Goal: Task Accomplishment & Management: Manage account settings

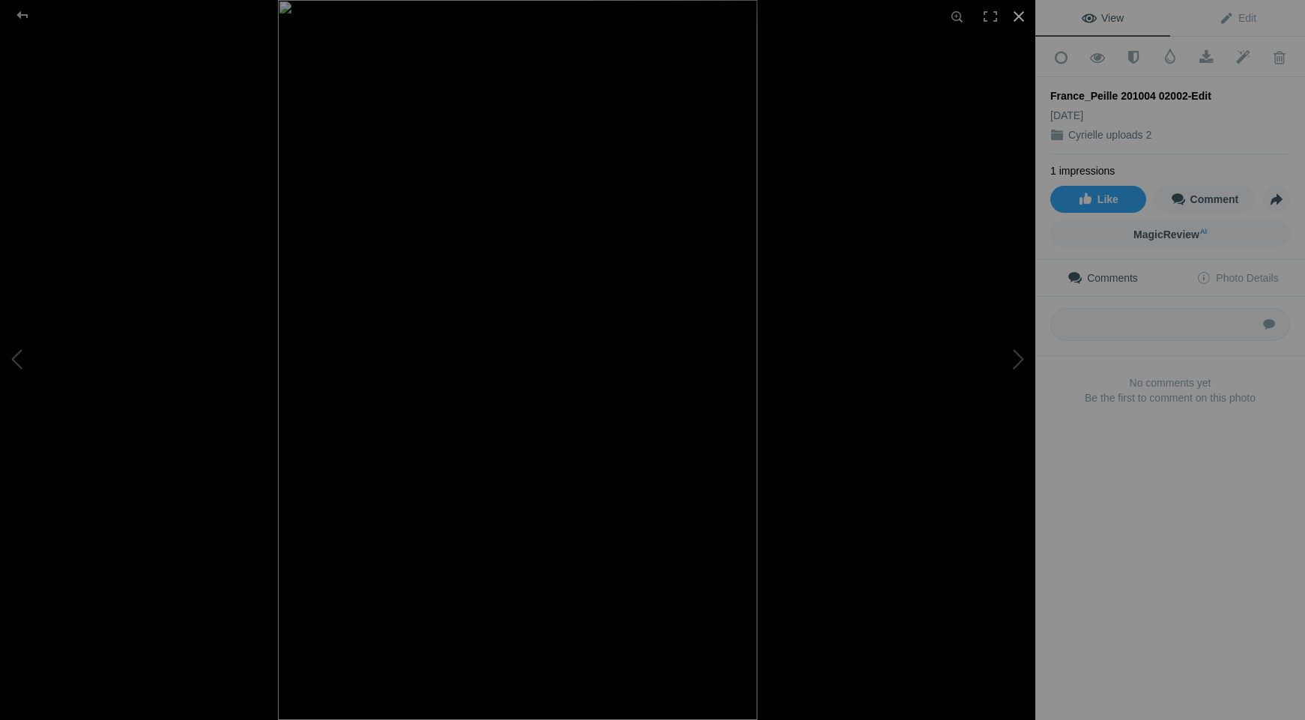
click at [1016, 17] on div at bounding box center [1018, 16] width 33 height 33
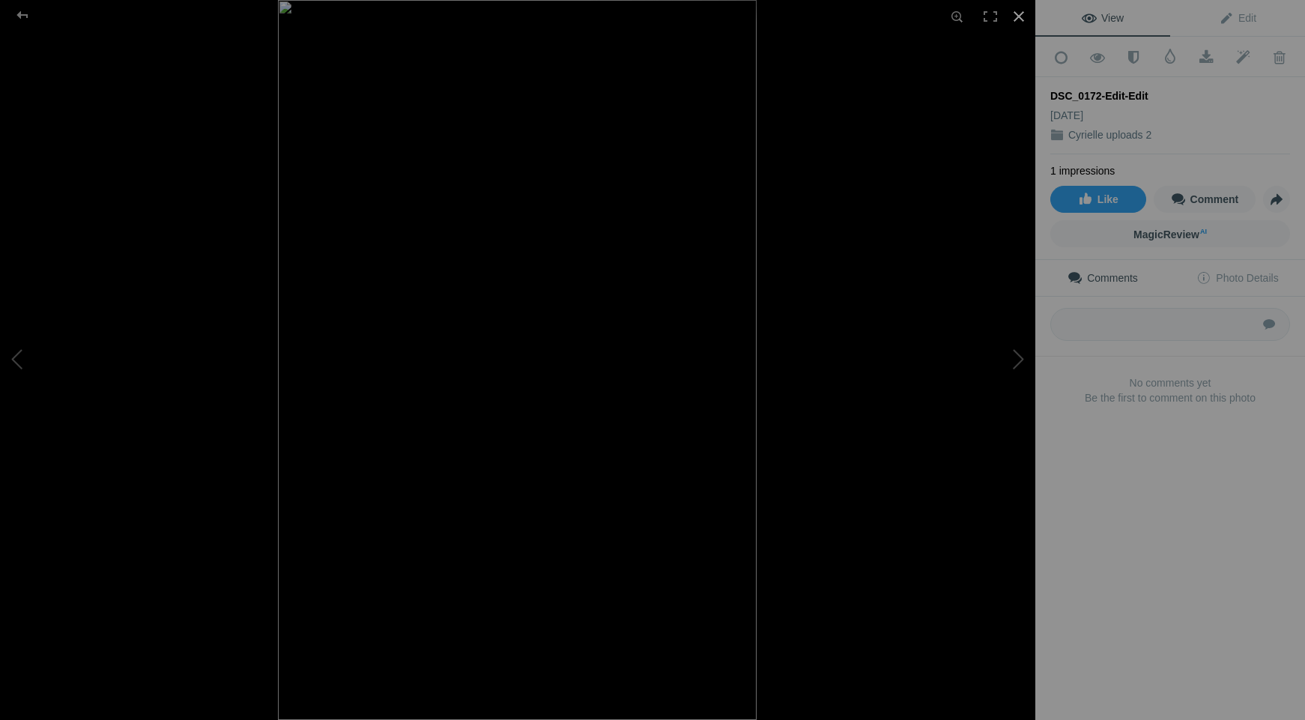
click at [1017, 15] on div at bounding box center [1018, 16] width 33 height 33
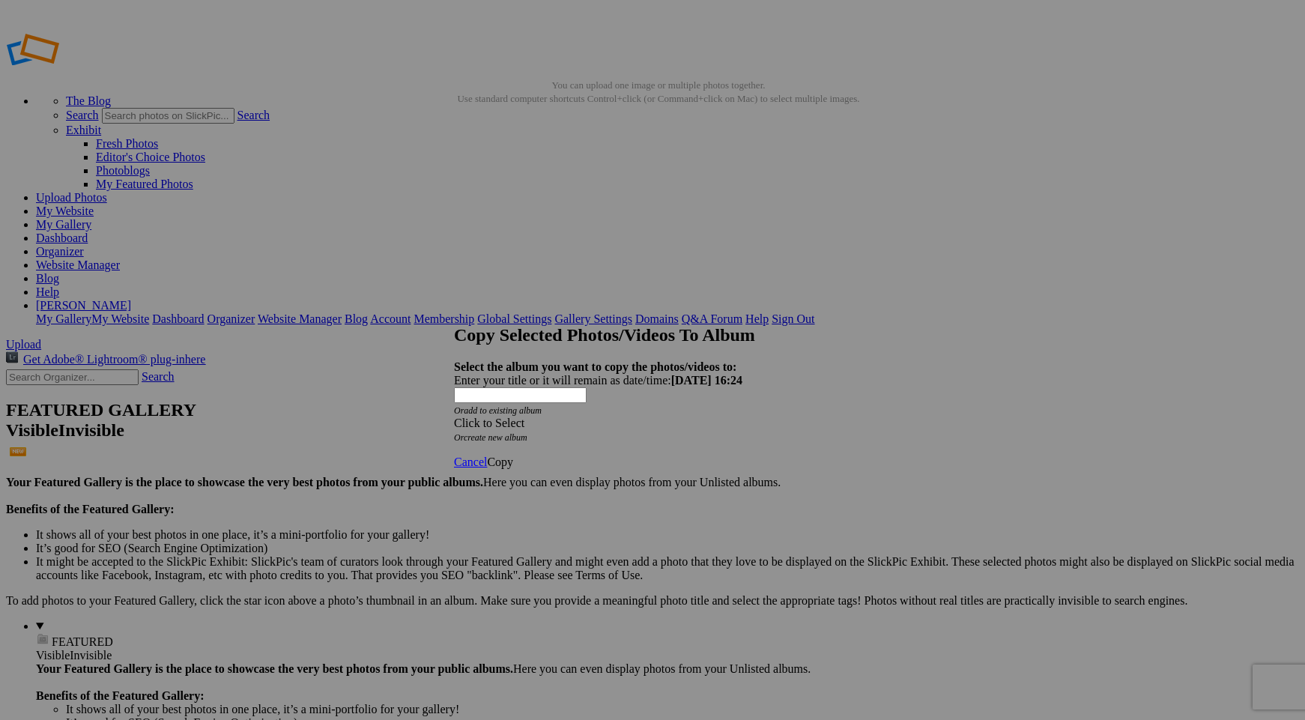
click at [636, 416] on div "Click to Select" at bounding box center [652, 422] width 397 height 13
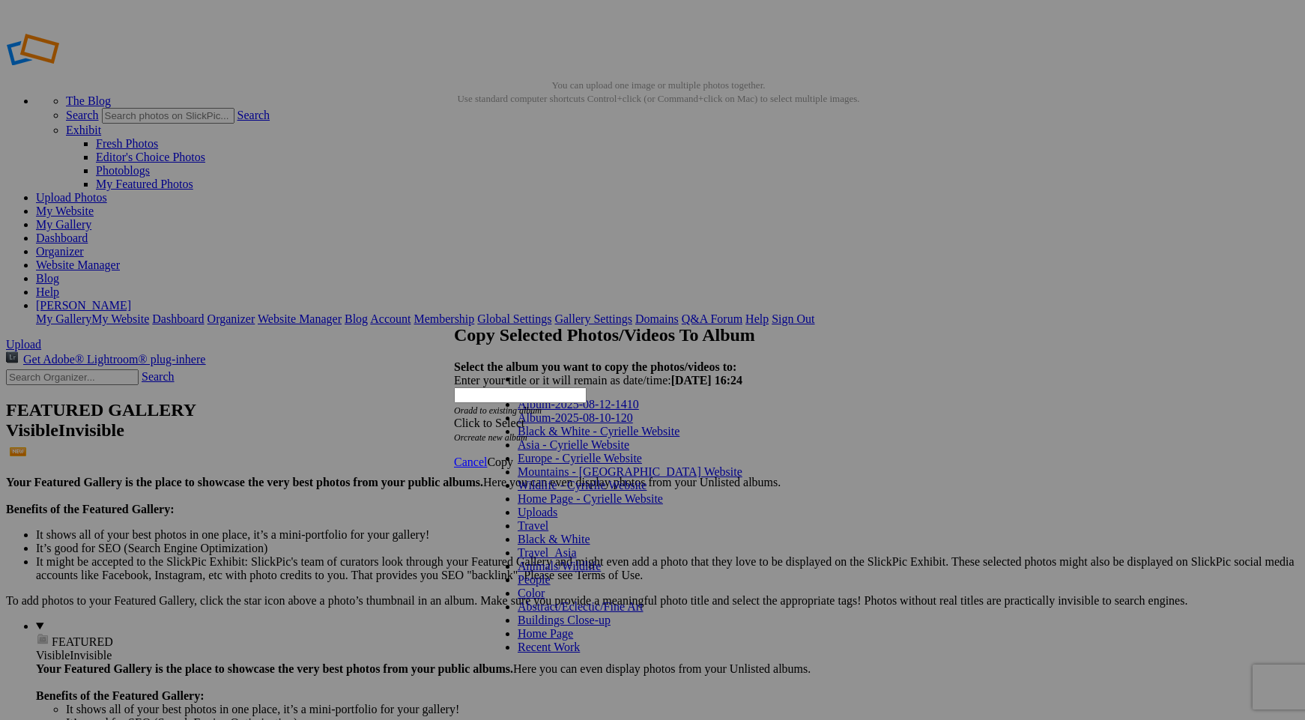
click at [616, 478] on link "Mountains - [GEOGRAPHIC_DATA] Website" at bounding box center [630, 471] width 225 height 13
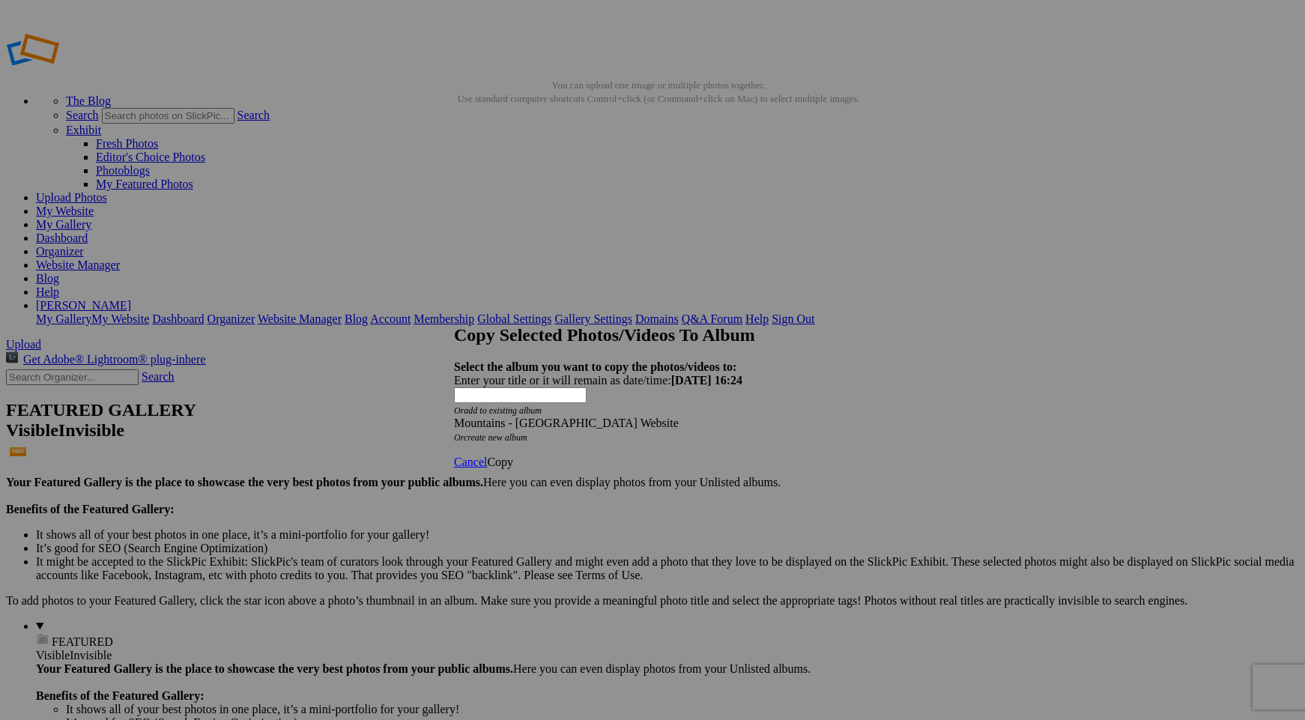
click at [513, 455] on span "Copy" at bounding box center [500, 461] width 26 height 13
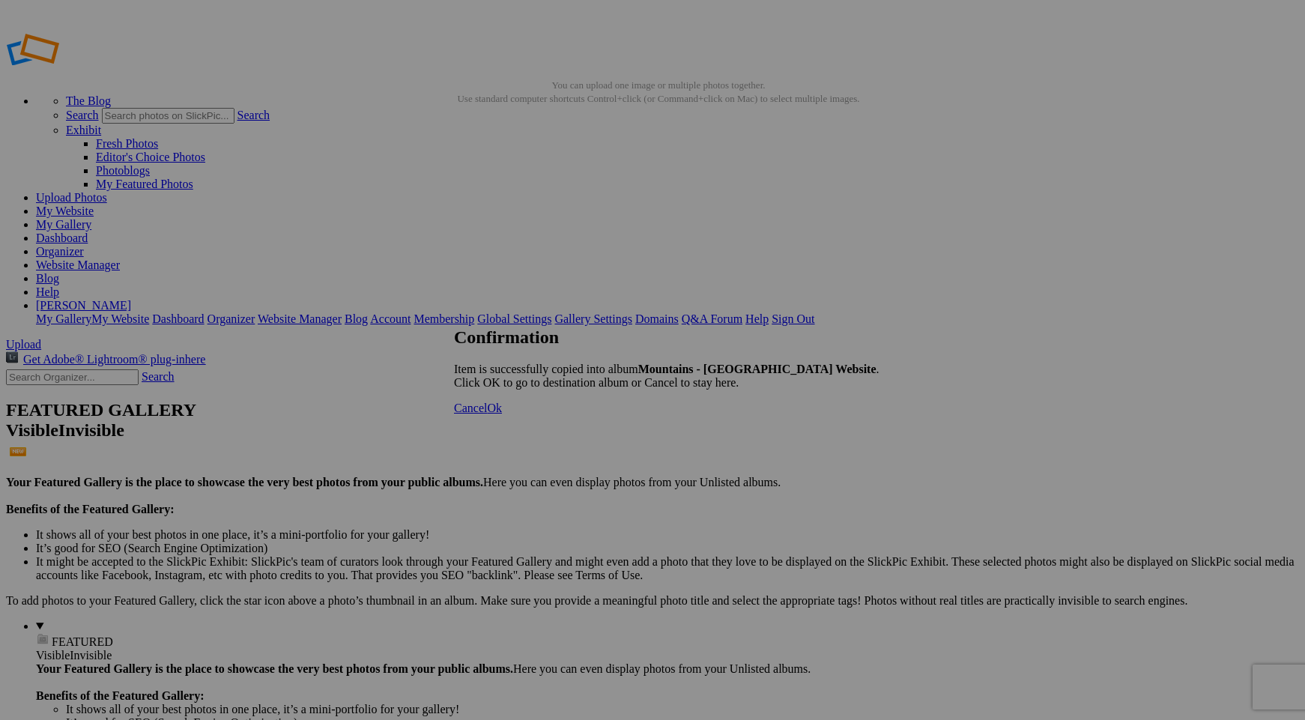
click at [487, 414] on span "Cancel" at bounding box center [470, 407] width 33 height 13
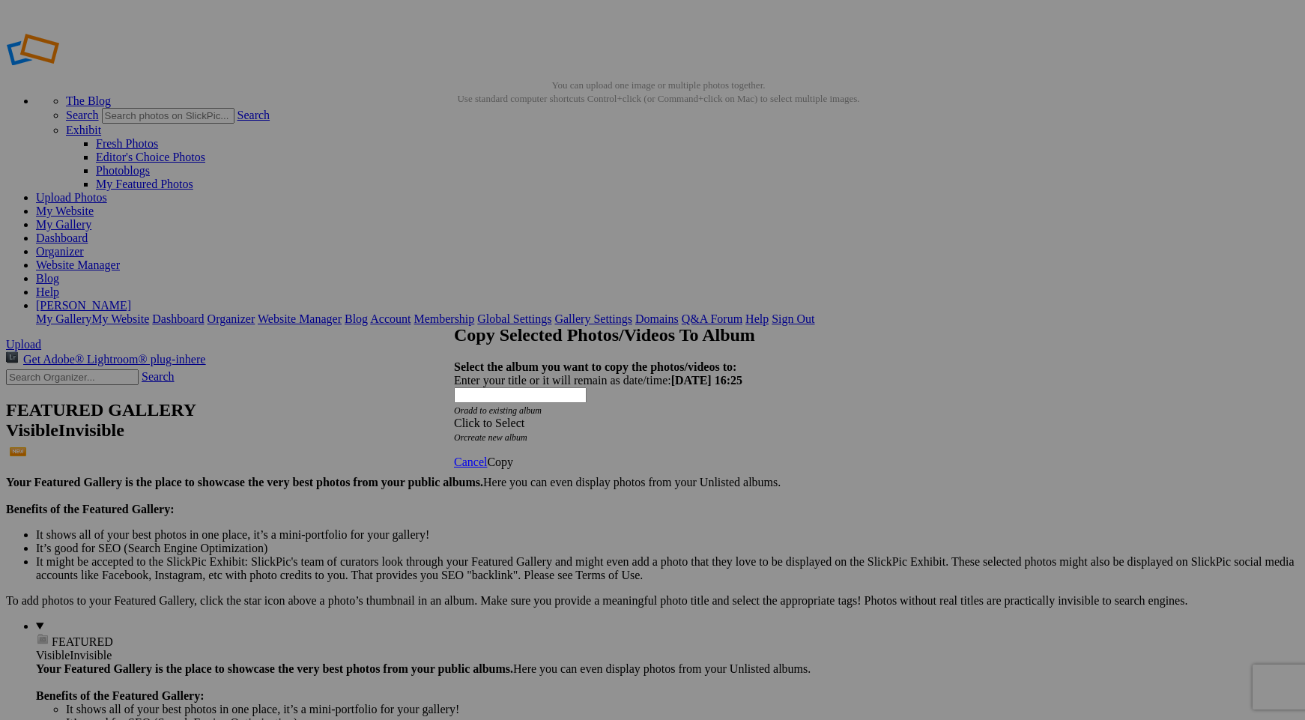
click at [645, 416] on div "Click to Select" at bounding box center [652, 422] width 397 height 13
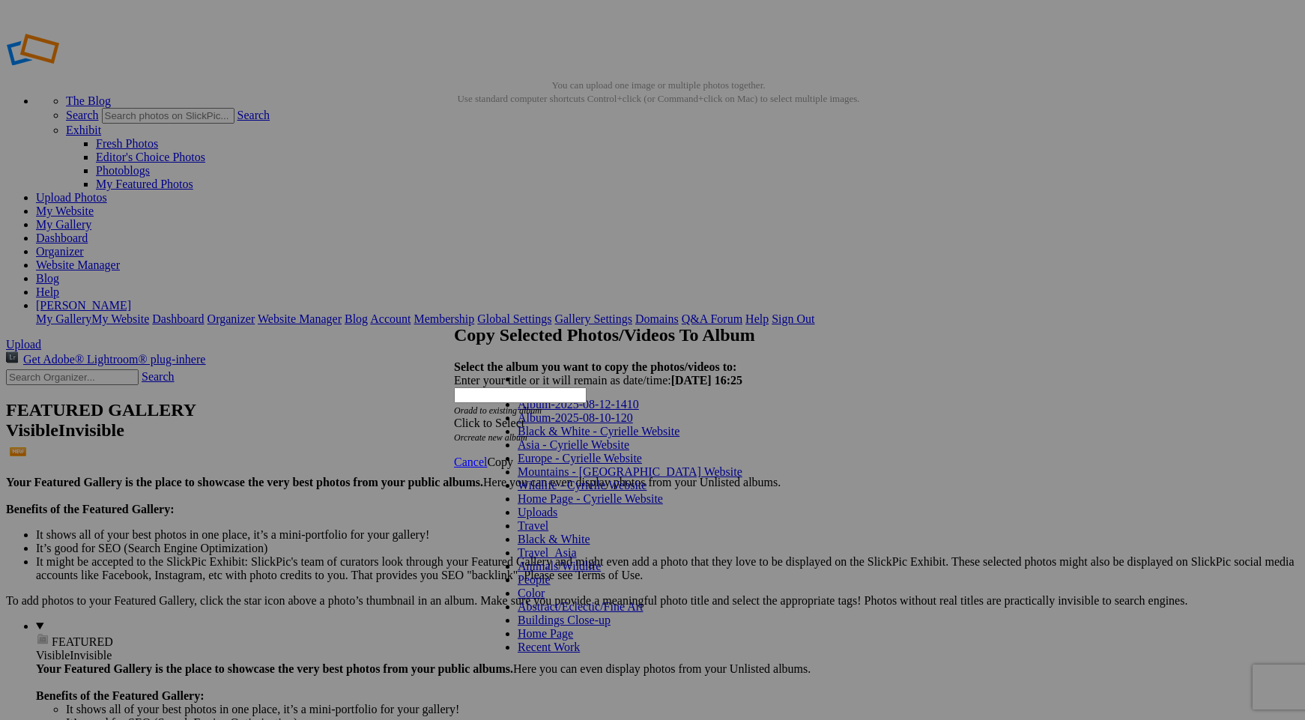
click at [630, 437] on link "Black & White - Cyrielle Website" at bounding box center [599, 431] width 162 height 13
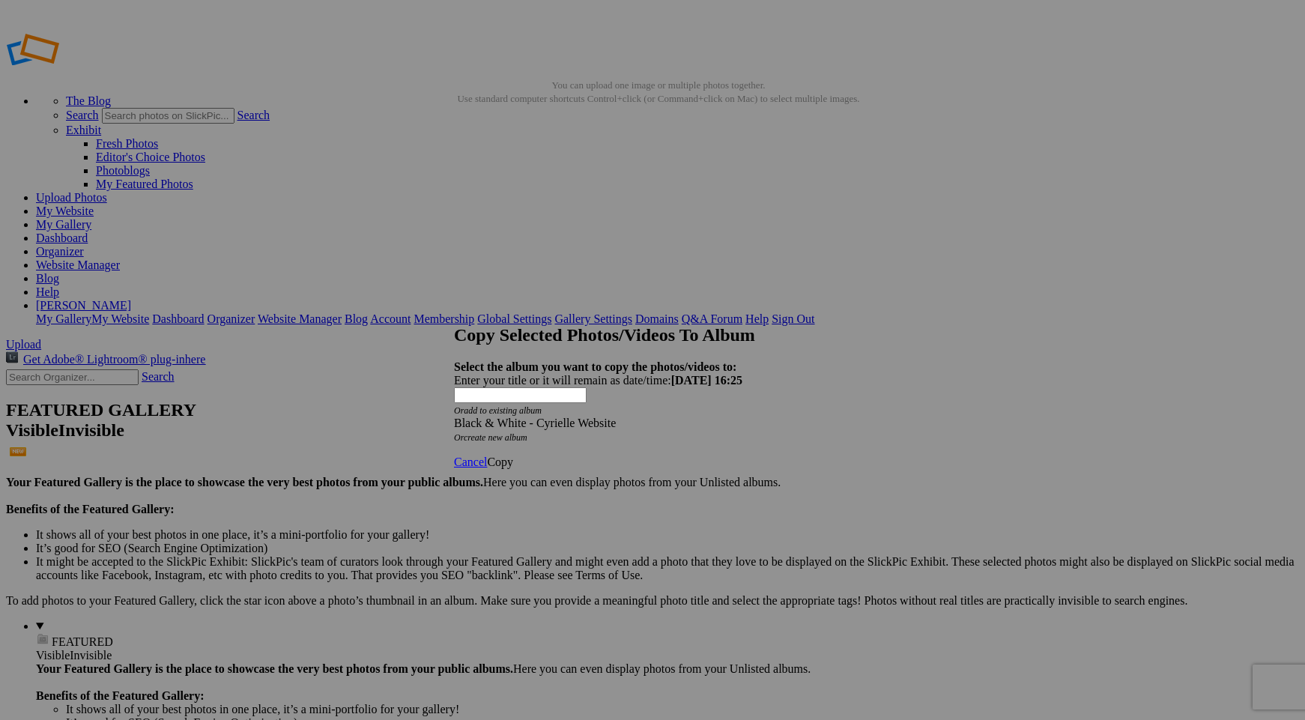
click at [513, 455] on span "Copy" at bounding box center [500, 461] width 26 height 13
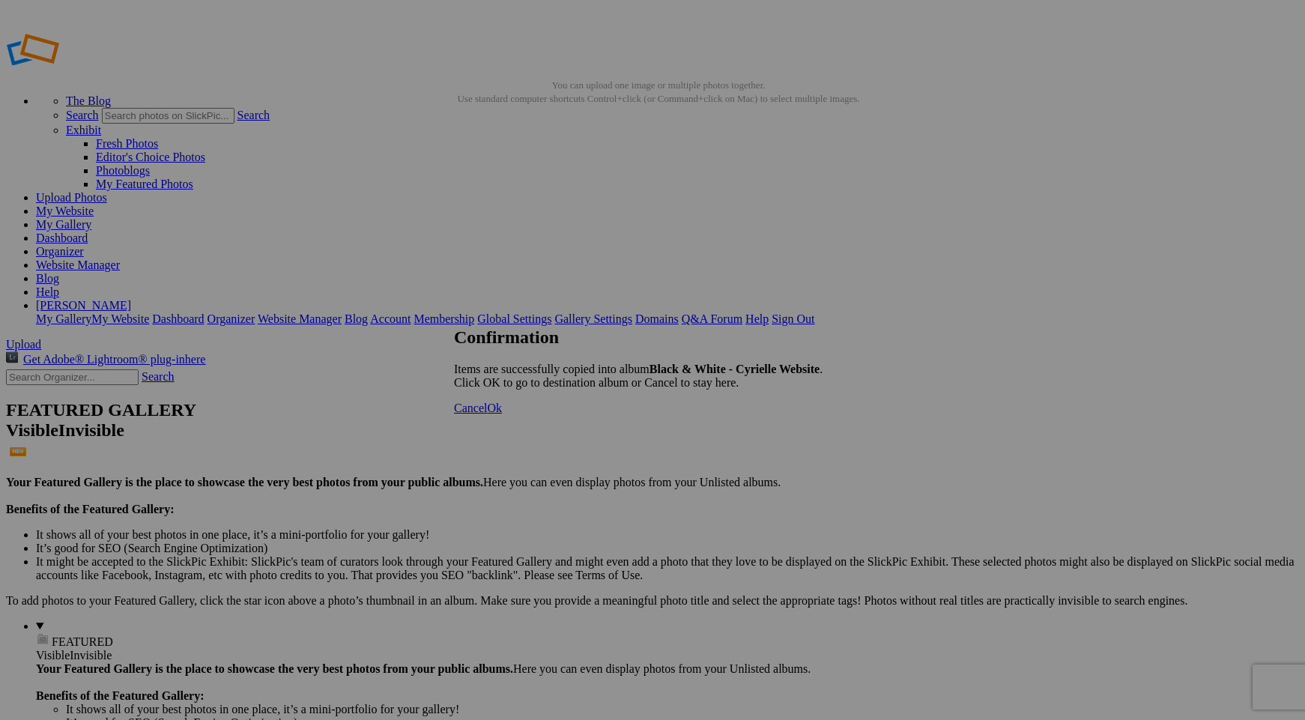
click at [502, 414] on span "Ok" at bounding box center [494, 407] width 15 height 13
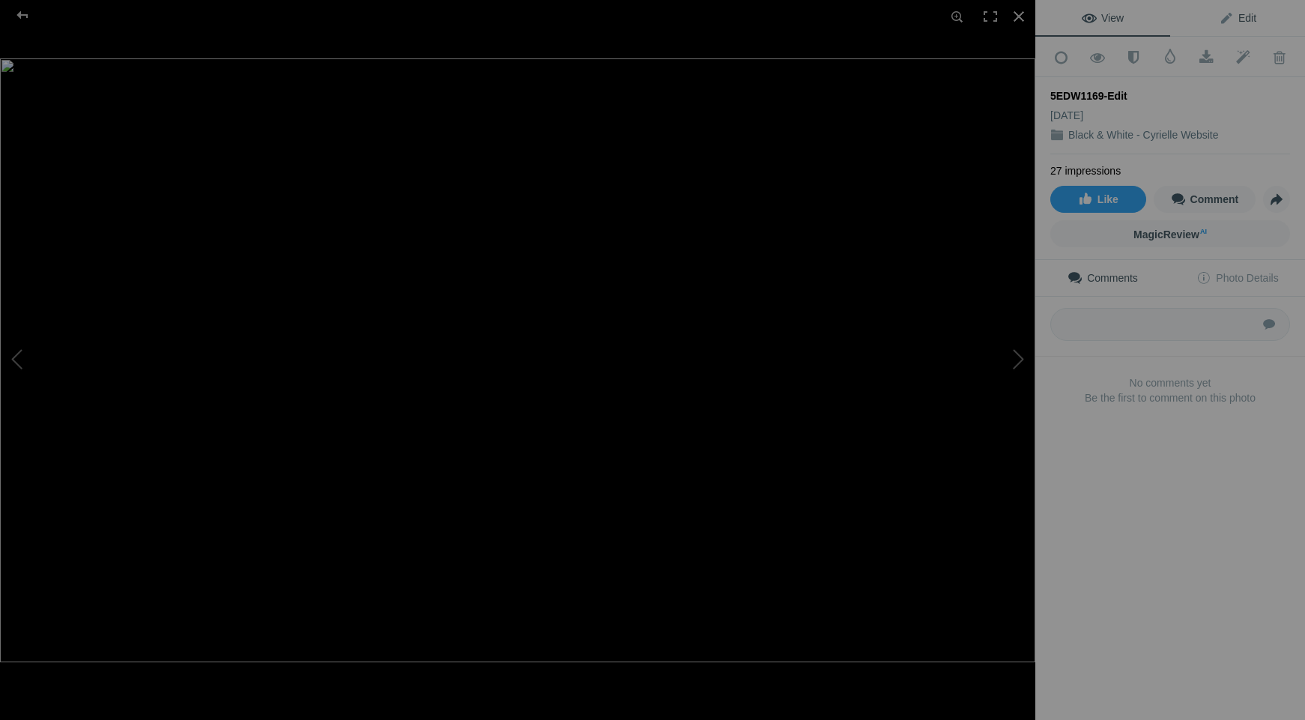
click at [1232, 19] on span "Edit" at bounding box center [1237, 18] width 37 height 12
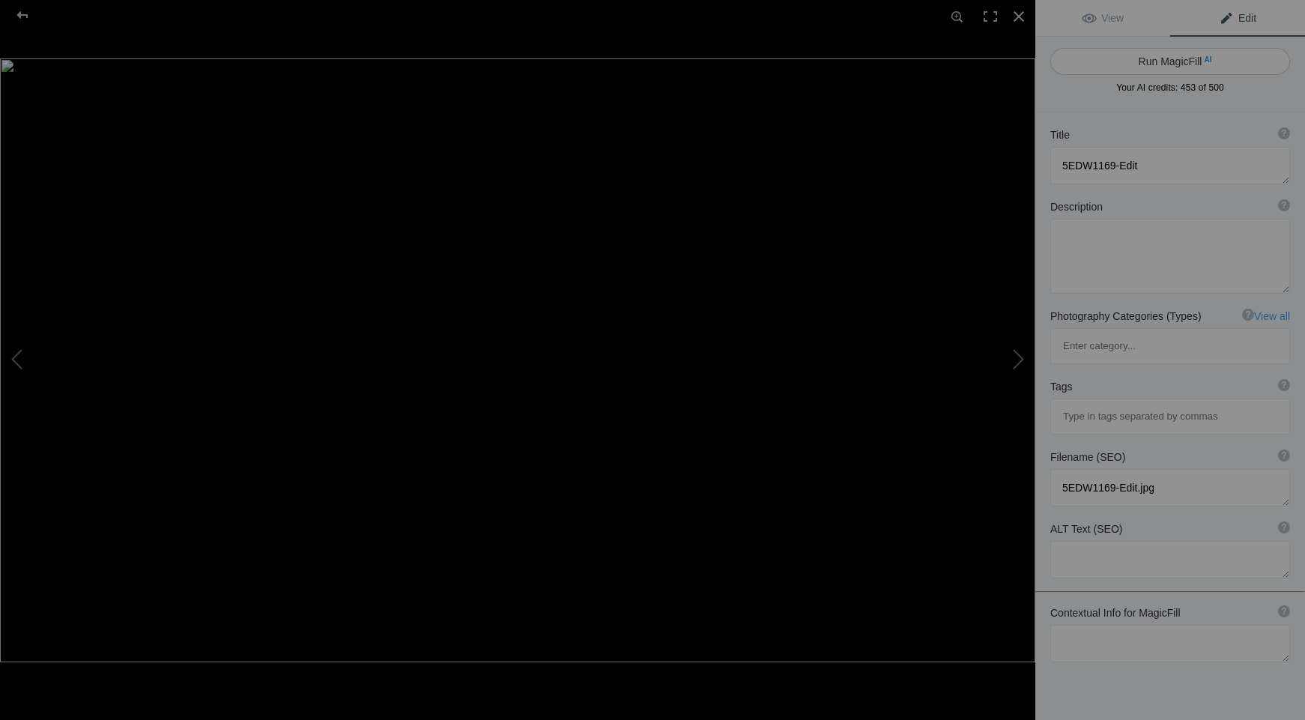
click at [1151, 62] on button "Run MagicFill AI" at bounding box center [1170, 61] width 240 height 27
type textarea "Stunning Black and White View of [GEOGRAPHIC_DATA] in [GEOGRAPHIC_DATA]"
type textarea "This captivating black and white photograph showcases the iconic [GEOGRAPHIC_DA…"
type textarea "[GEOGRAPHIC_DATA]-[GEOGRAPHIC_DATA]-black-and-white.jpg"
type textarea "Black and white photograph of [GEOGRAPHIC_DATA] in [GEOGRAPHIC_DATA], featuring…"
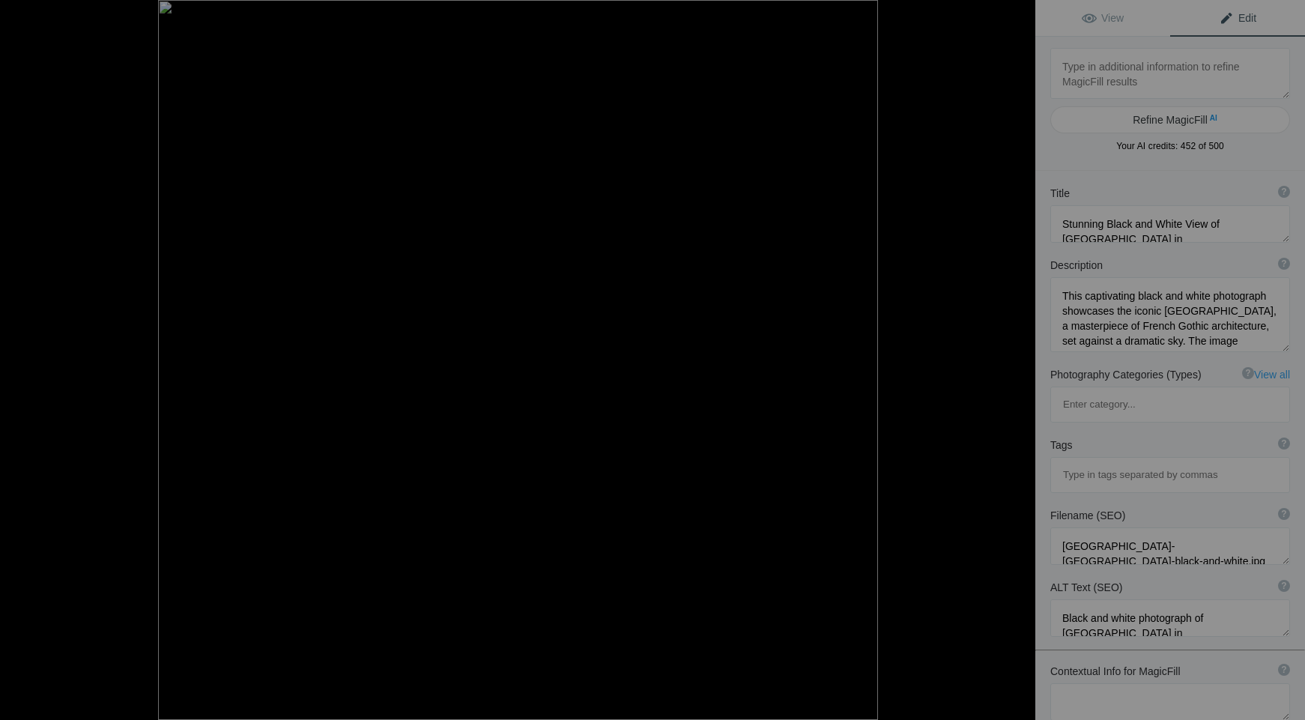
type textarea "Grizzly Bear Close-Up at [GEOGRAPHIC_DATA]"
type textarea "This striking black-and-white photograph captures the intense gaze of a grizzly…"
type textarea "Grizzly_Wolf_Discovery_Center_201406_101-Edit-3_copy.tif"
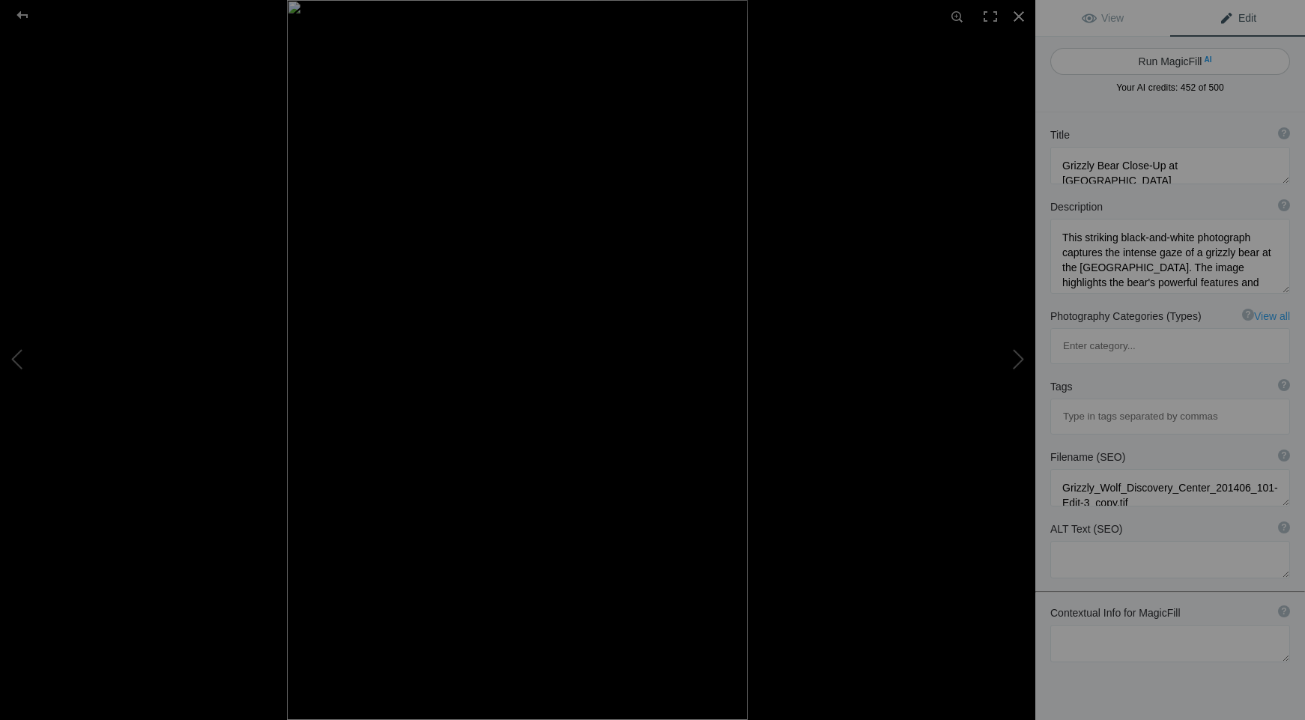
type textarea "DSC_0021"
type textarea "DSC_0021.jpg"
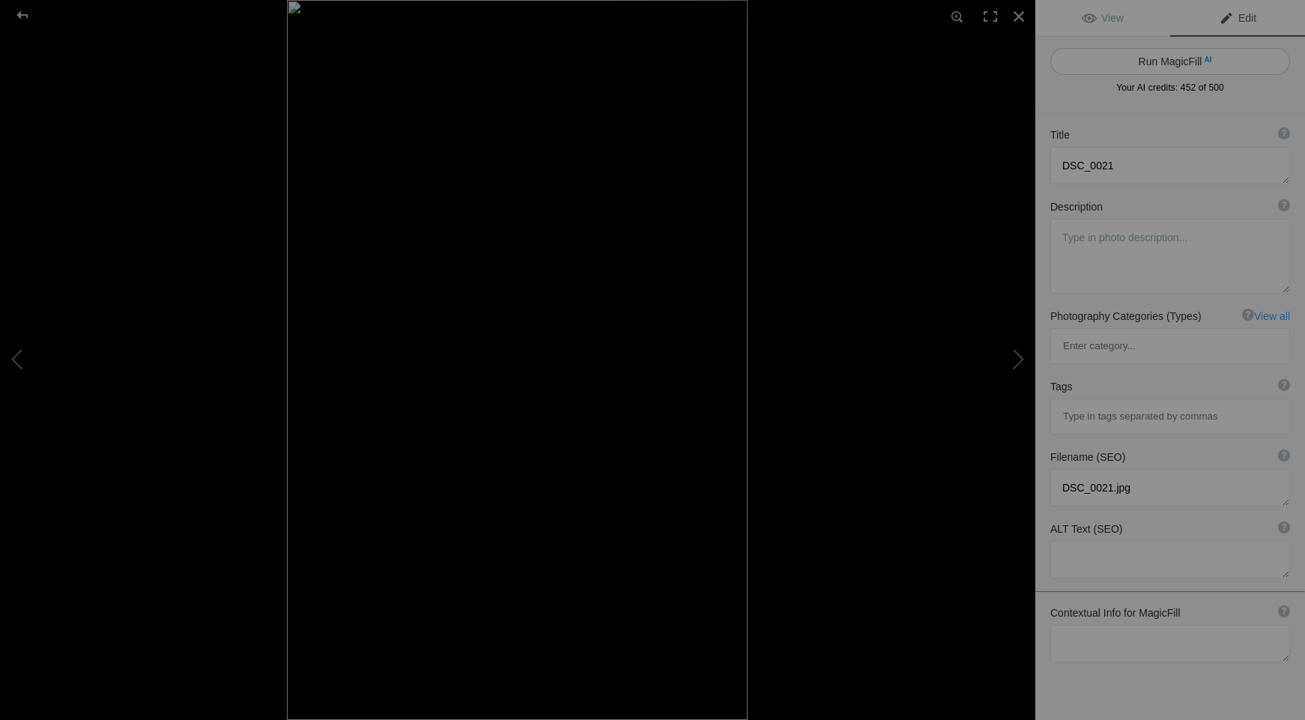
click at [1151, 64] on button "Run MagicFill AI" at bounding box center [1170, 61] width 240 height 27
type textarea "Man Walking Through a Sunlit Architectural Corridor"
type textarea "This striking black and white photograph captures a man strolling through a bea…"
type textarea "man-walking-architectural-corridor.jpg"
type textarea "A man walking through a sunlit architectural corridor with lanterns and a patte…"
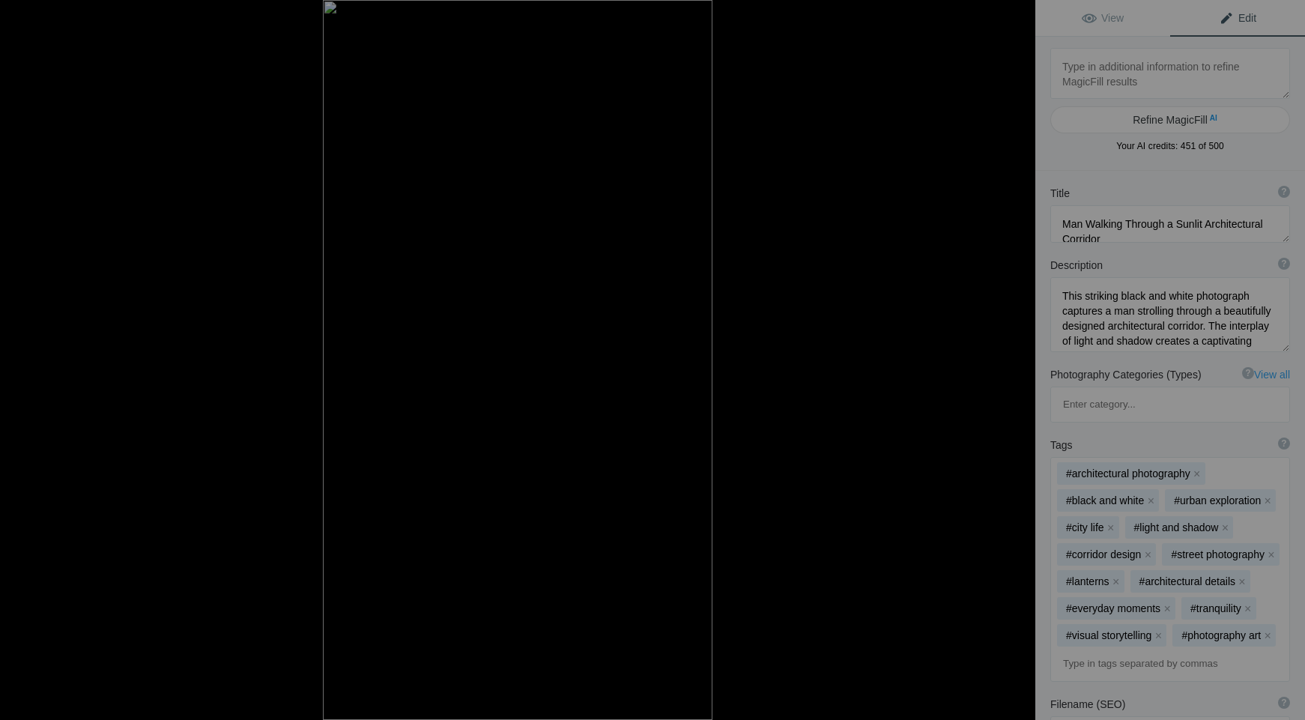
type textarea "Singapore 2025 1Q_ 158-Edit-+sky"
type textarea "Singapore 2025 1Q"
type textarea "Singapore_2025_1Q_158-Edit-_sky.jpg"
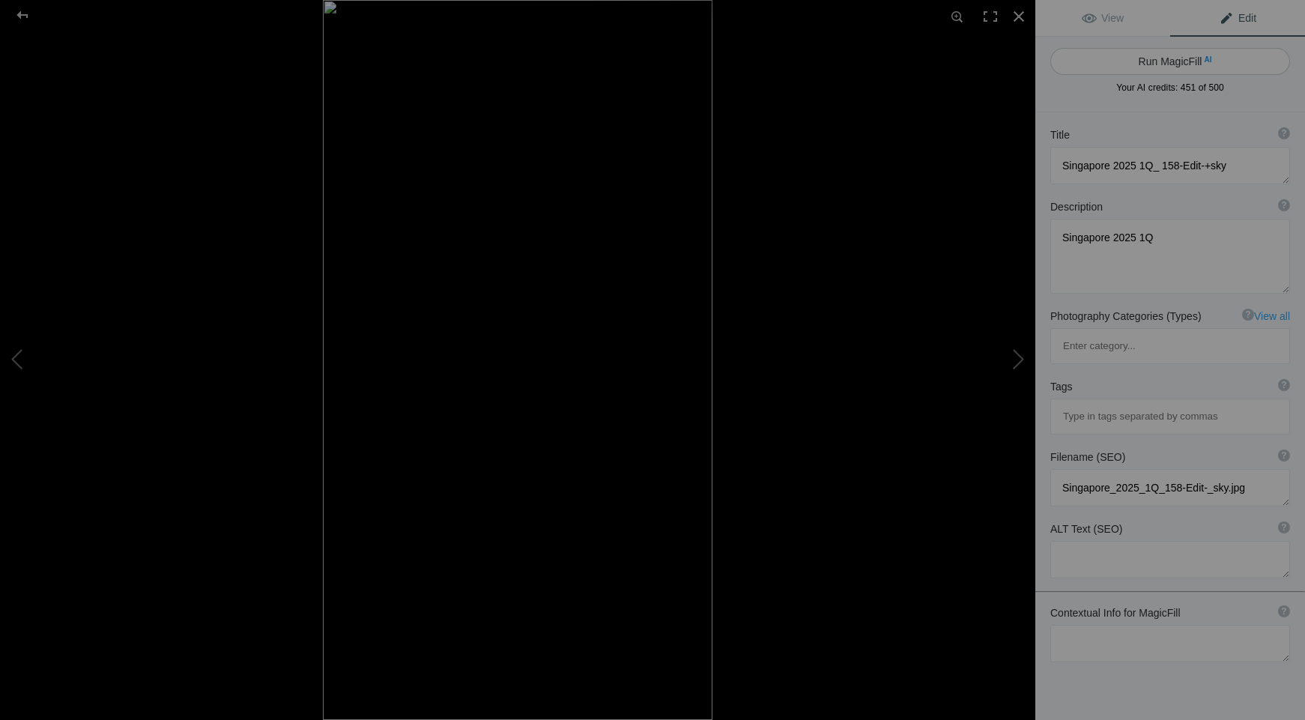
click at [1150, 64] on button "Run MagicFill AI" at bounding box center [1170, 61] width 240 height 27
type textarea "Stunning Black and White View of Singapore's Modern Skyline"
type textarea "Experience the striking beauty of [GEOGRAPHIC_DATA]'s skyline captured in this …"
type textarea "[GEOGRAPHIC_DATA]-modern-skyline-black-white.jpg"
type textarea "Black and white photograph of a modern skyscraper in [GEOGRAPHIC_DATA], showcas…"
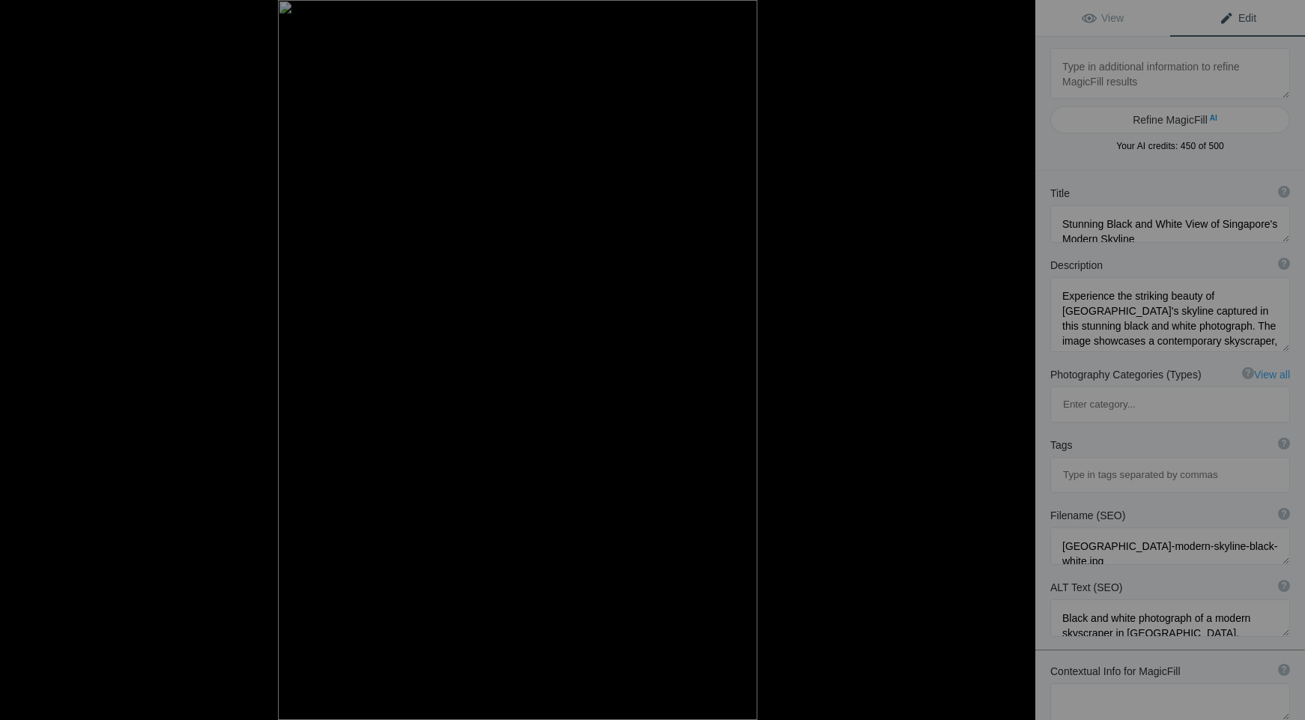
type textarea "5EDW0970-Edit"
type textarea "5EDW0970-Edit.jpg"
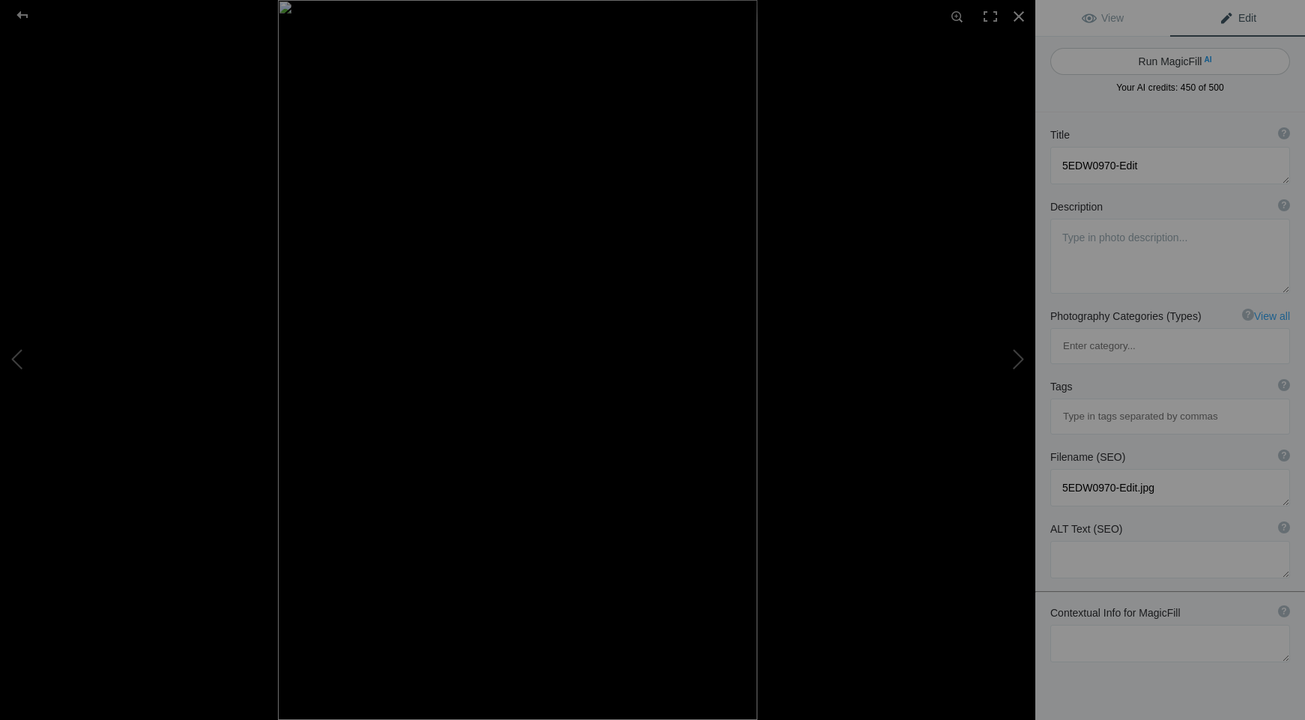
click at [1149, 67] on button "Run MagicFill AI" at bounding box center [1170, 61] width 240 height 27
type textarea "Eiffel Tower in Black and White: A Timeless Icon of [GEOGRAPHIC_DATA]"
type textarea "This stunning black and white photograph captures the [GEOGRAPHIC_DATA], one of…"
type textarea "eiffel-tower-black-and-white.jpg"
type textarea "Black and white photograph of the [GEOGRAPHIC_DATA] surrounded by trees, showca…"
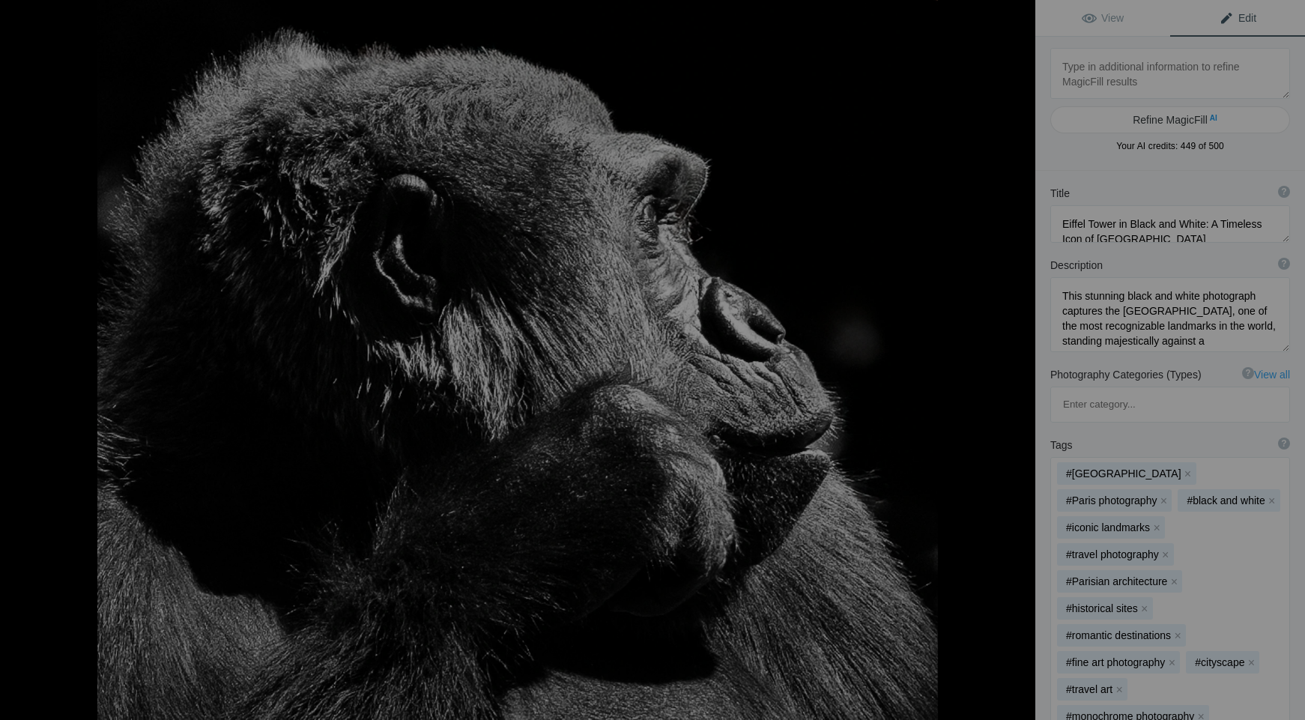
type textarea "Contemplative Gorilla in Black and White"
type textarea "This striking black and white photograph captures a gorilla deep in thought, sh…"
type textarea "contemplative-gorilla-black-and-white.jpg"
type textarea "A black and white profile of a gorilla resting its chin on its hand, showcasing…"
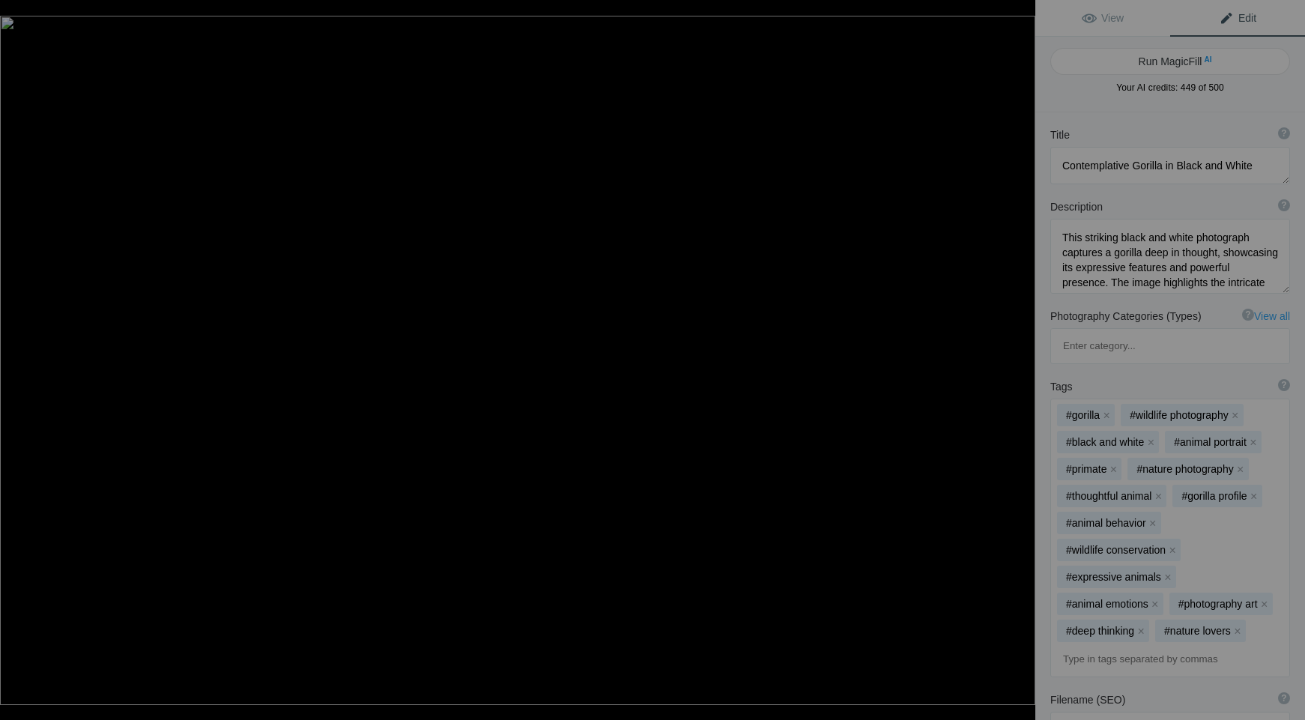
type textarea "Singapore 2025 1Q_ 305"
type textarea "Singapore 2025 1Q"
type textarea "Singapore_2025_1Q_305.jpg"
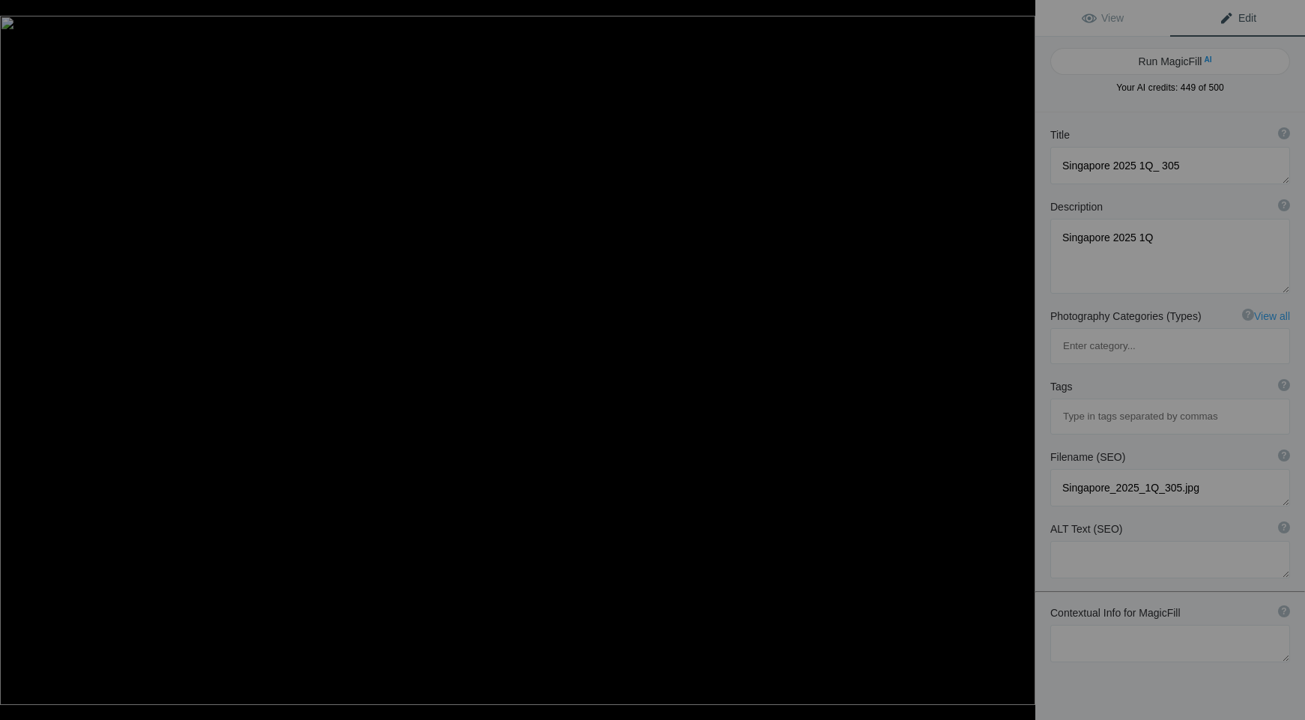
click at [1149, 67] on button "Run MagicFill AI" at bounding box center [1170, 61] width 240 height 27
type textarea "Stunning Black and White View of Singapore's Skyline with [PERSON_NAME] Wheel"
type textarea "Experience the captivating beauty of [GEOGRAPHIC_DATA] through this striking bl…"
type textarea "singapore-skyline-[PERSON_NAME]-wheel-black-white.jpg"
type textarea "Black and white photograph of Singapore's skyline featuring the Singapore Flyer…"
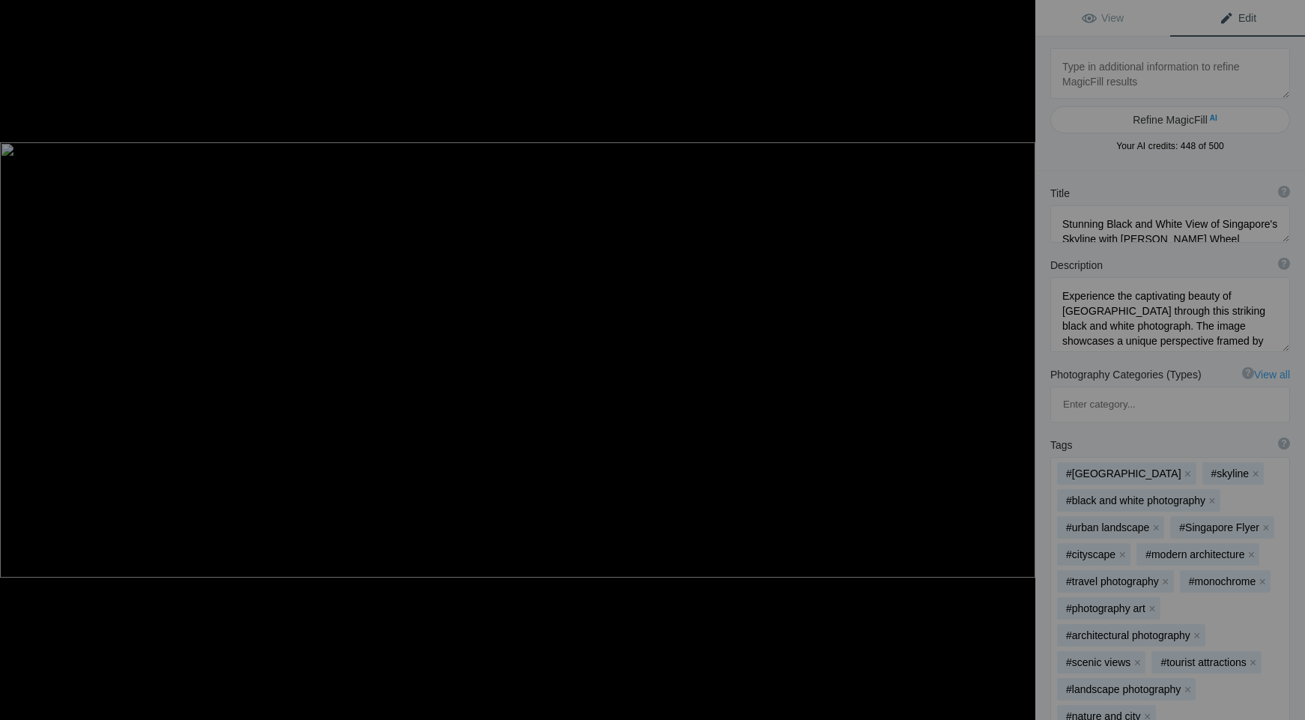
type textarea "[PERSON_NAME]"
type textarea "[PERSON_NAME].jpg"
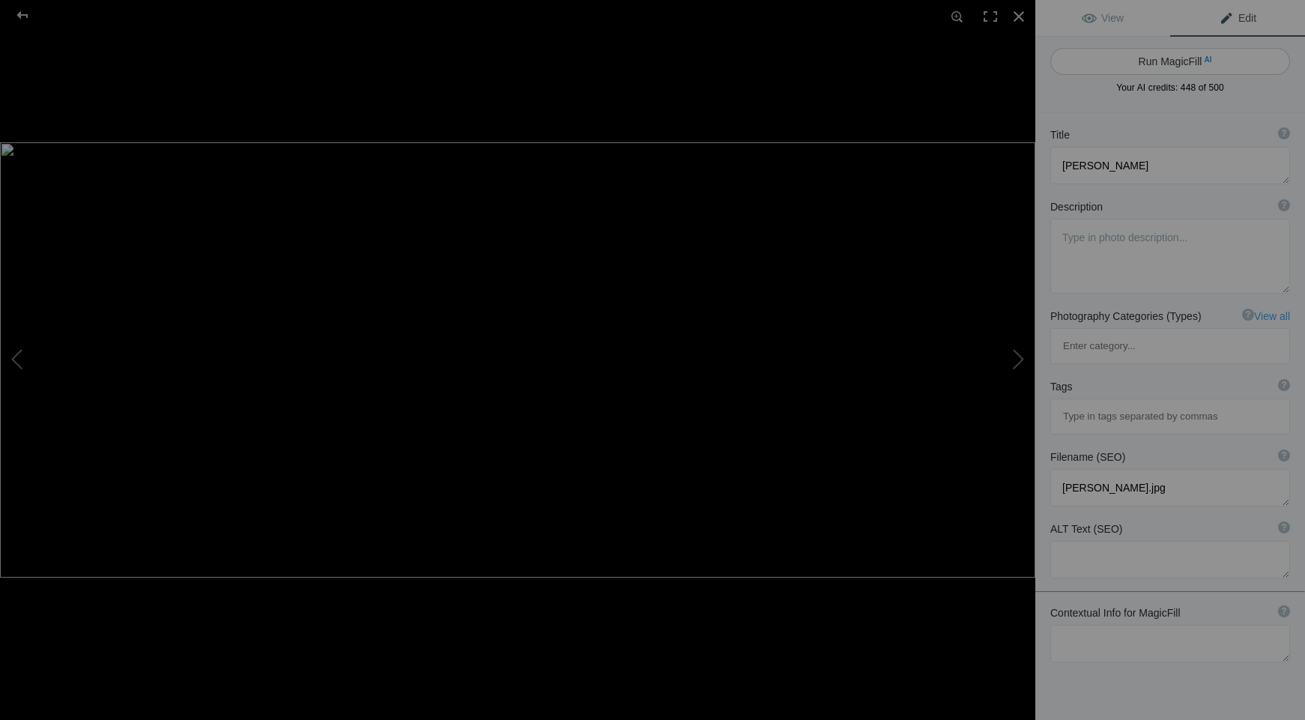
click at [1147, 67] on button "Run MagicFill AI" at bounding box center [1170, 61] width 240 height 27
type textarea "Majestic Matterhorn in Black and White"
type textarea "Experience the breathtaking beauty of the Matterhorn, captured in stunning blac…"
type textarea "matterhorn-black-and-white.jpg"
type textarea "Black and white photograph of the Matterhorn mountain, showcasing its iconic py…"
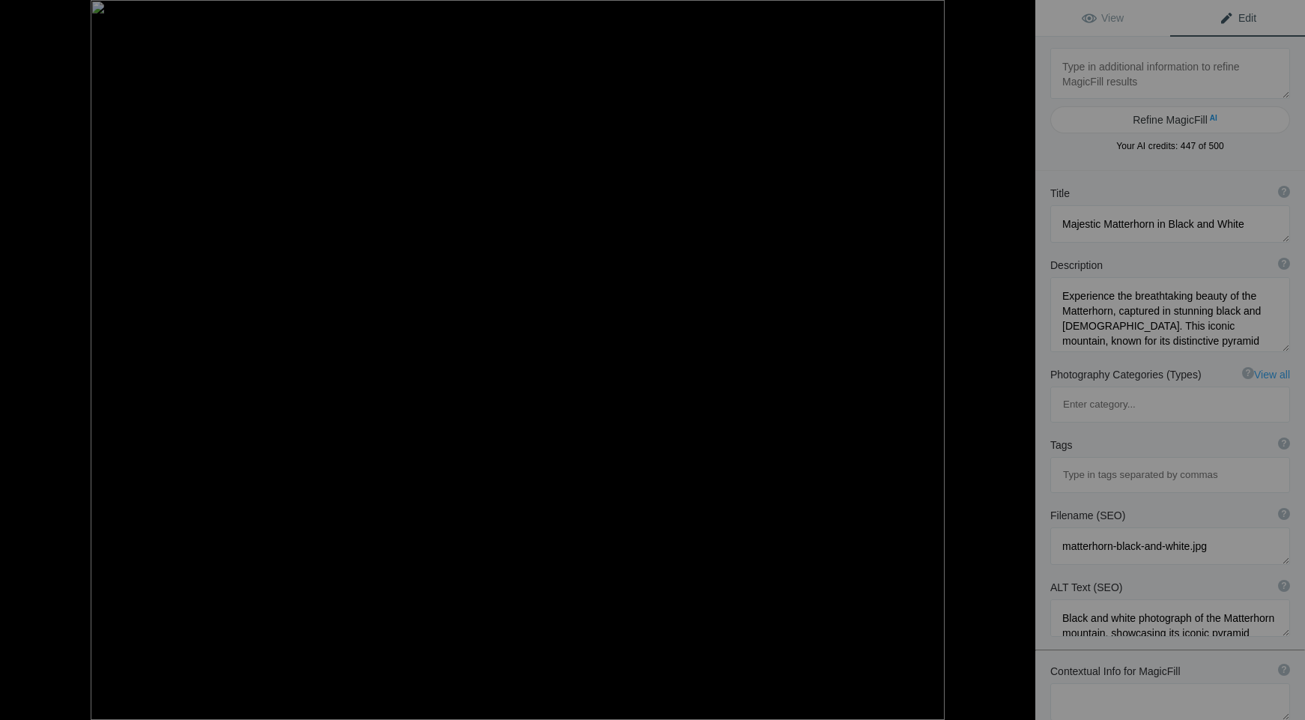
type textarea "[GEOGRAPHIC_DATA], [GEOGRAPHIC_DATA] [GEOGRAPHIC_DATA] BW"
type textarea "[GEOGRAPHIC_DATA],_Spain_Royal_Palace_BW.jpg"
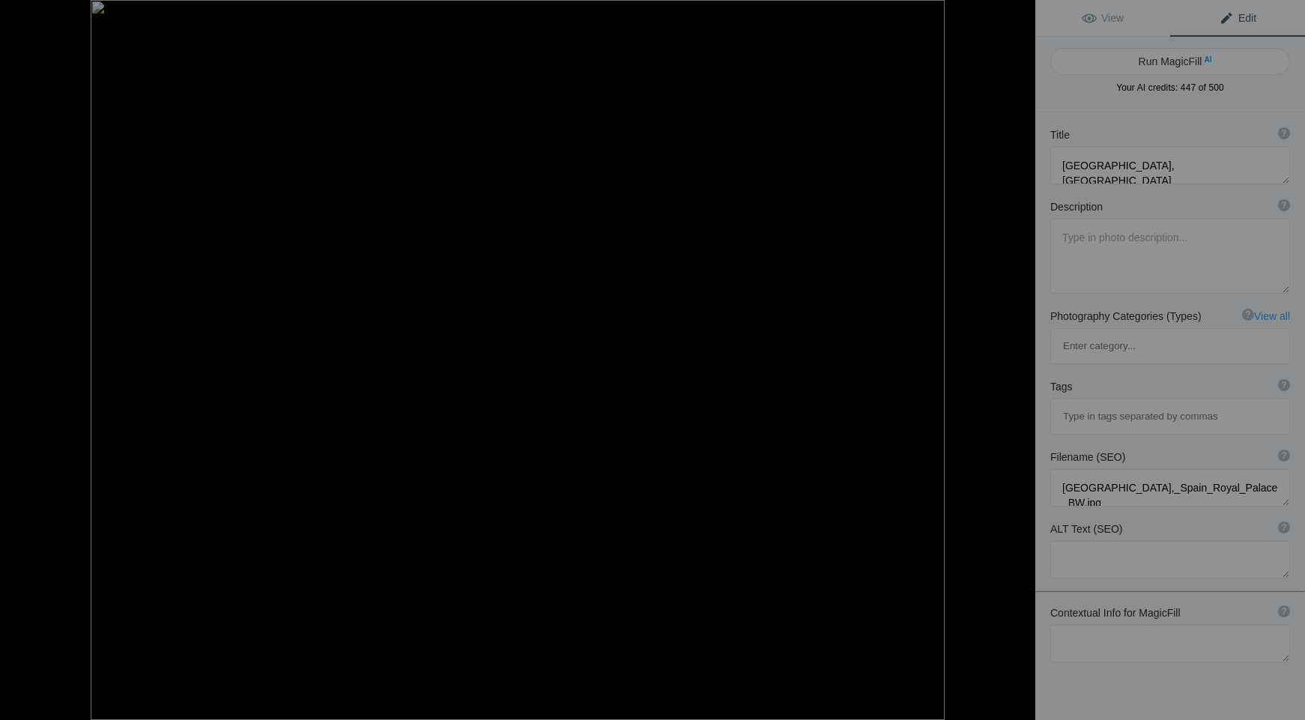
click at [1147, 67] on button "Run MagicFill AI" at bounding box center [1170, 61] width 240 height 27
type textarea "[GEOGRAPHIC_DATA] in Black and White"
type textarea "Discover the stunning architecture of the [GEOGRAPHIC_DATA] captured in strikin…"
type textarea "royal-palace-[GEOGRAPHIC_DATA]-black-and-white.jpg"
type textarea "Black and white photograph of the [GEOGRAPHIC_DATA], showcasing its architectur…"
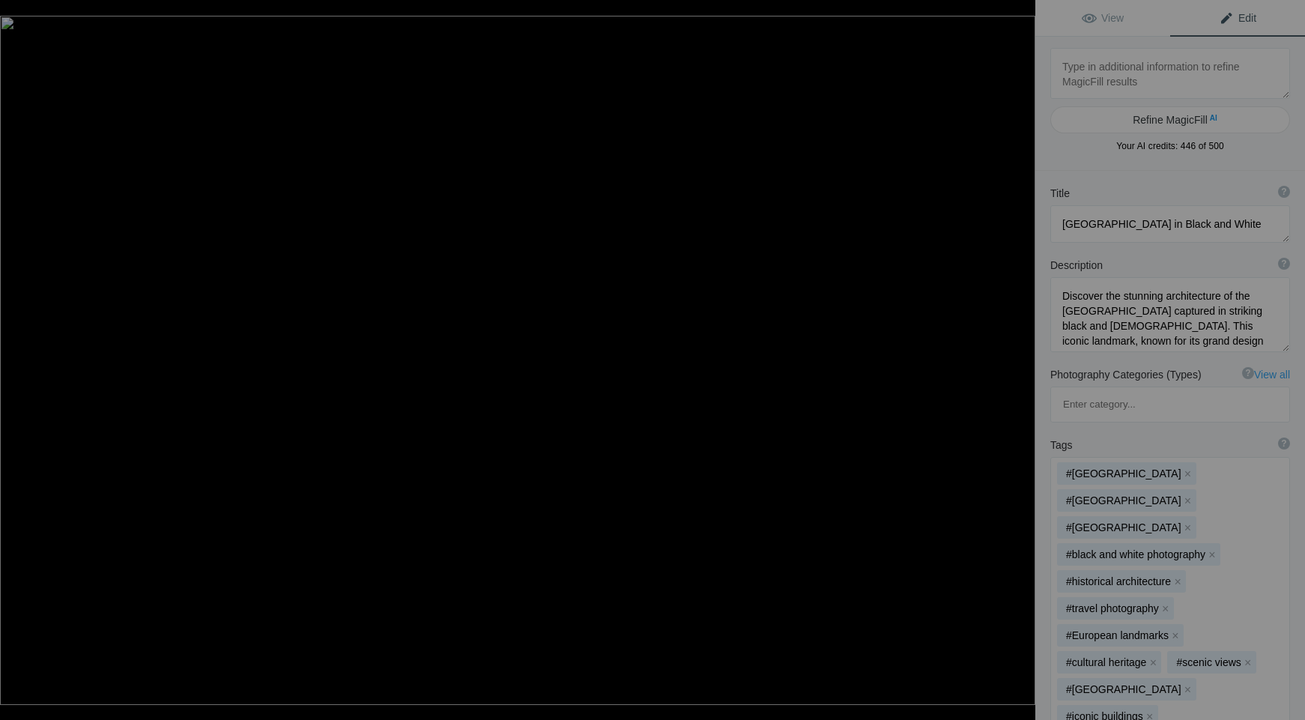
type textarea "5EDW1129-Edit-Edit-Edit-Edit"
type textarea "5EDW1129-Edit-Edit-Edit-Edit.jpg"
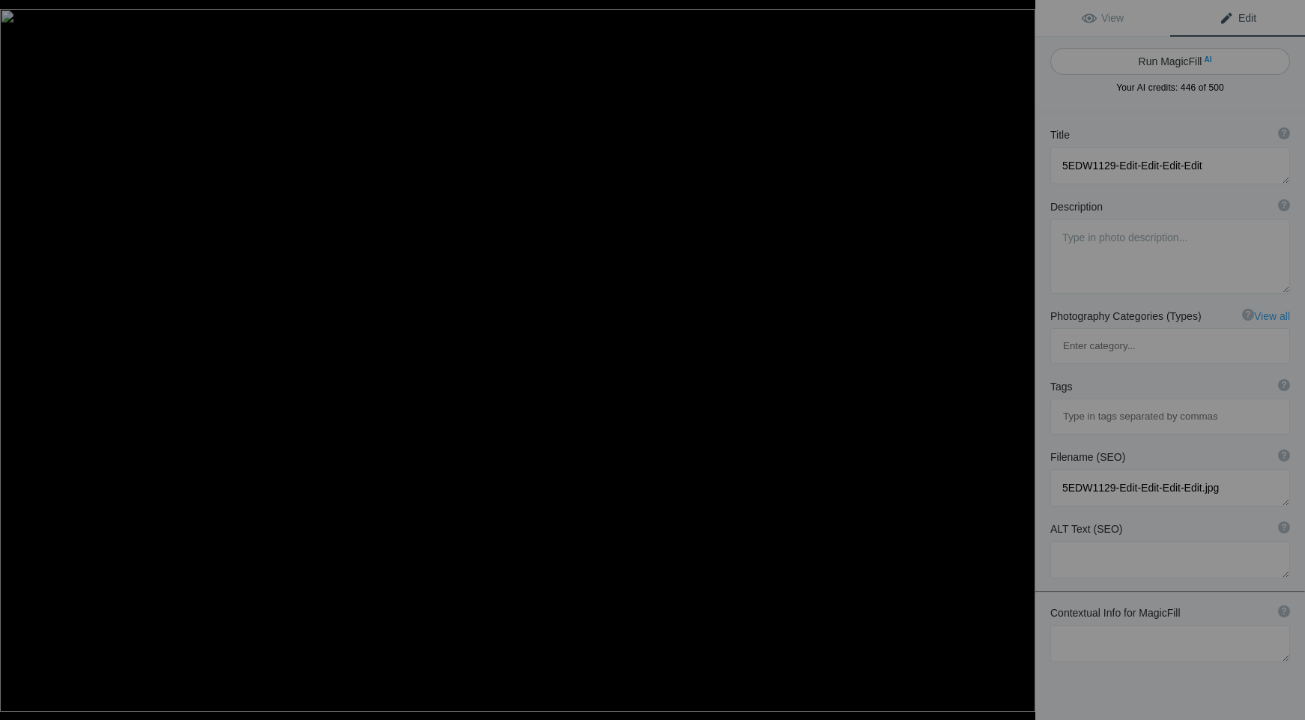
type textarea "[GEOGRAPHIC_DATA] 076"
type textarea "[GEOGRAPHIC_DATA]jpg"
type textarea "5EDW1129-Edit-Edit-Edit-Edit"
type textarea "5EDW1129-Edit-Edit-Edit-Edit.jpg"
click at [1144, 61] on button "Run MagicFill AI" at bounding box center [1170, 61] width 240 height 27
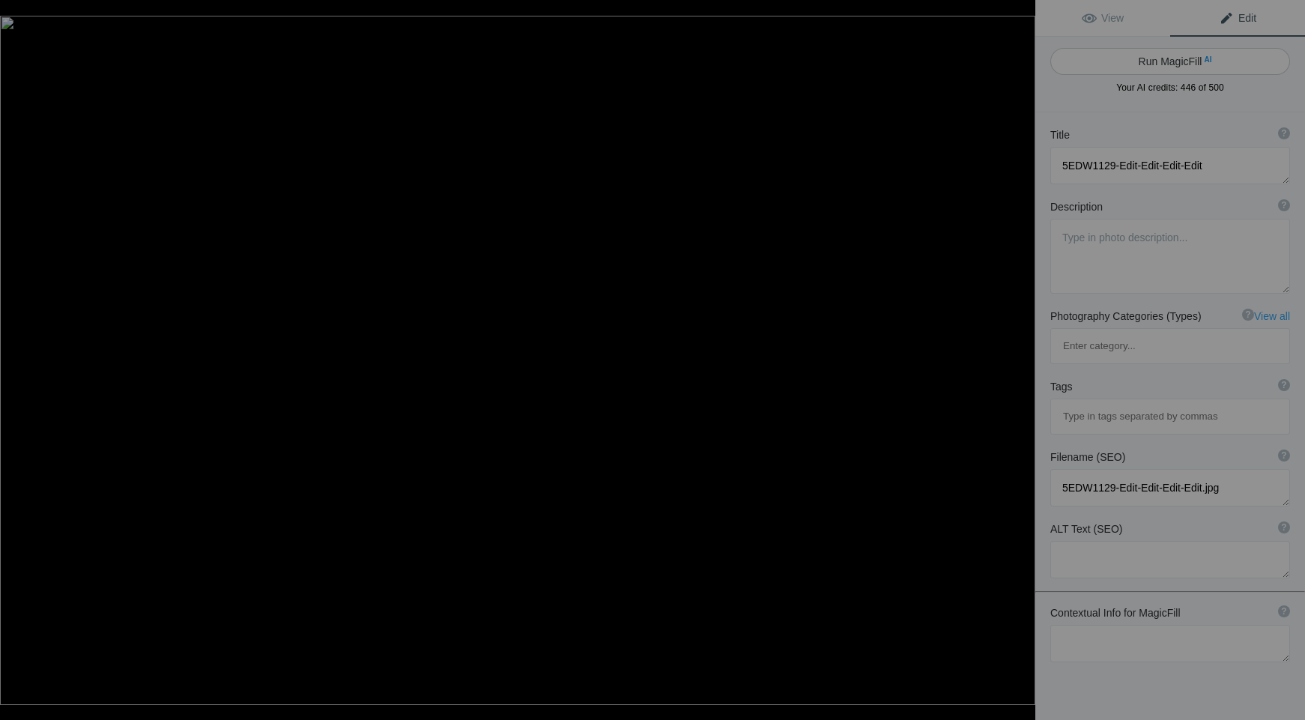
type textarea "Gargoyle Overlooking [GEOGRAPHIC_DATA]: A Stunning View of the [GEOGRAPHIC_DATA]"
type textarea "This captivating black-and-white photograph features a detailed gargoyle perche…"
type textarea "gargoyle-overlooking-[GEOGRAPHIC_DATA]-tower.jpg"
type textarea "A close-up of a gargoyle with a view of the [GEOGRAPHIC_DATA] and [GEOGRAPHIC_D…"
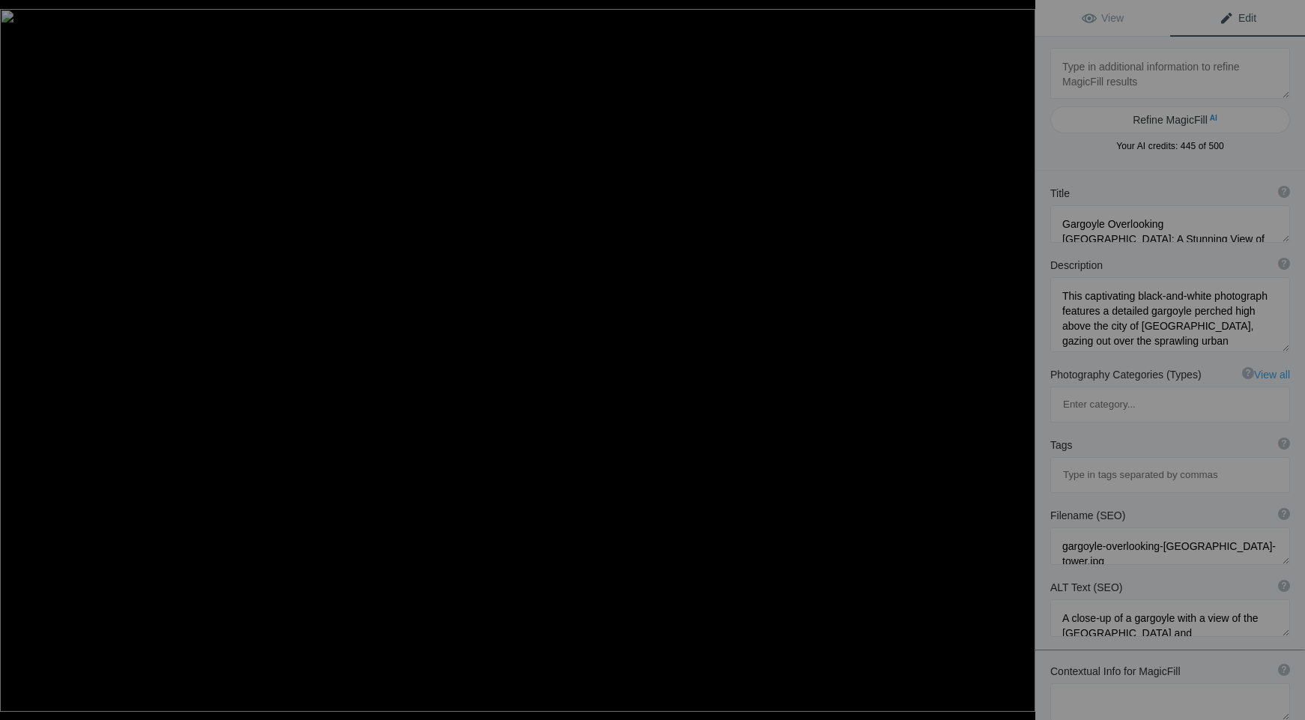
type textarea "[GEOGRAPHIC_DATA] 076"
type textarea "[GEOGRAPHIC_DATA]jpg"
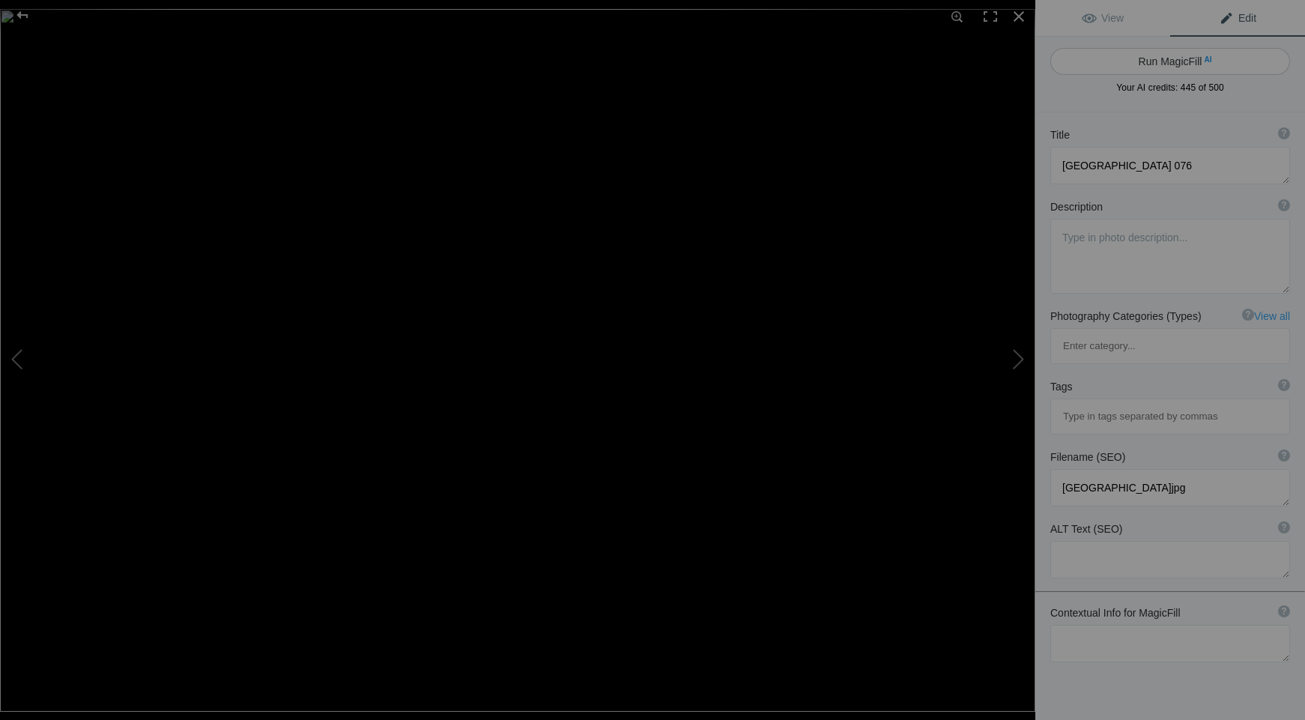
click at [1144, 61] on button "Run MagicFill AI" at bounding box center [1170, 61] width 240 height 27
type textarea "Majestic Infrared View of [GEOGRAPHIC_DATA] Si Sanphet in [GEOGRAPHIC_DATA], [G…"
type textarea "This striking infrared photograph captures the iconic [GEOGRAPHIC_DATA], a hist…"
type textarea "wat-phra-si-sanphet-infrared-[GEOGRAPHIC_DATA]jpg"
type textarea "Infrared photograph of [GEOGRAPHIC_DATA] in [GEOGRAPHIC_DATA], [GEOGRAPHIC_DATA…"
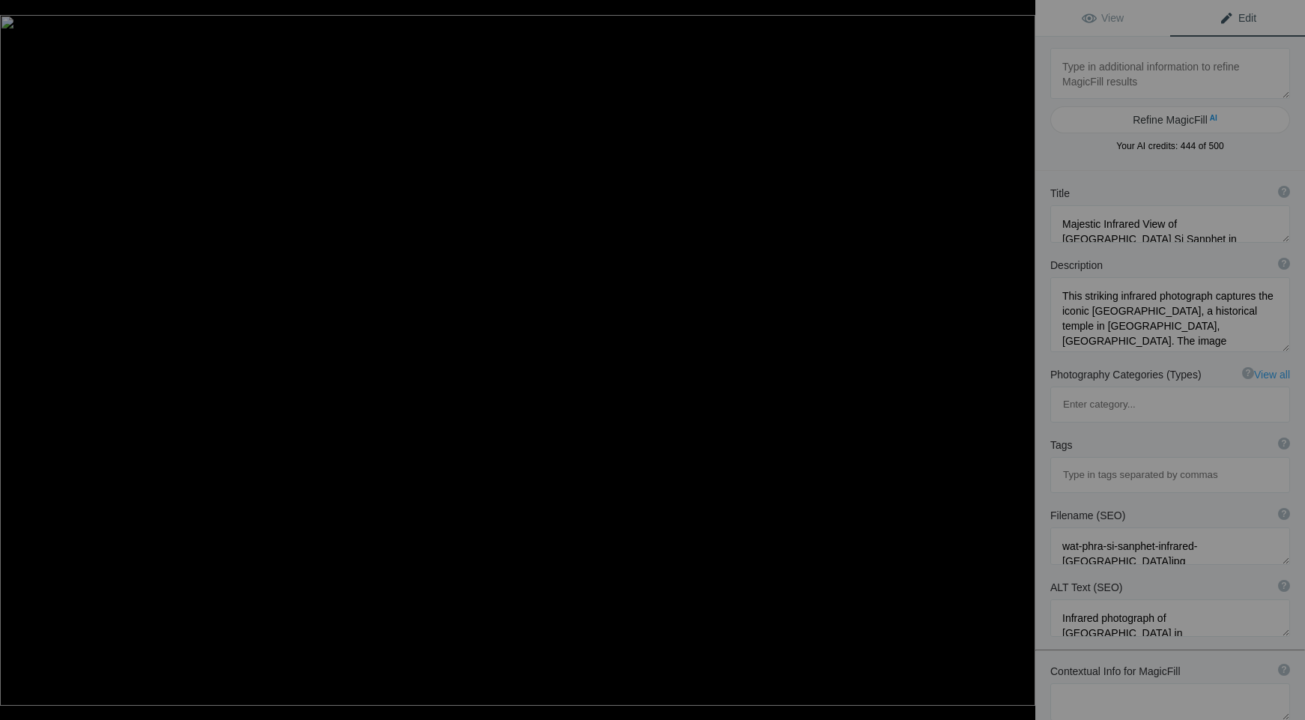
type textarea "[GEOGRAPHIC_DATA] 201203 APR photos 2386"
type textarea "Paris_201203_APR_photos_2386.jpg"
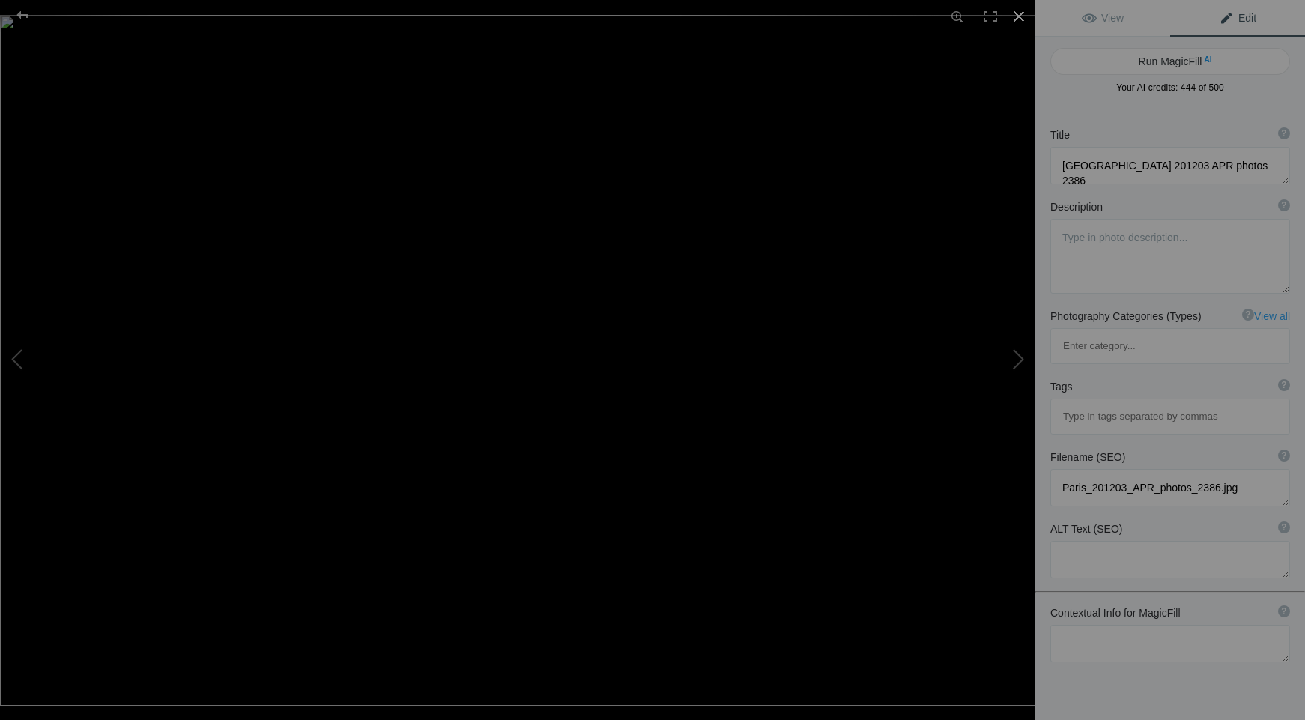
click at [1016, 17] on div at bounding box center [1018, 16] width 33 height 33
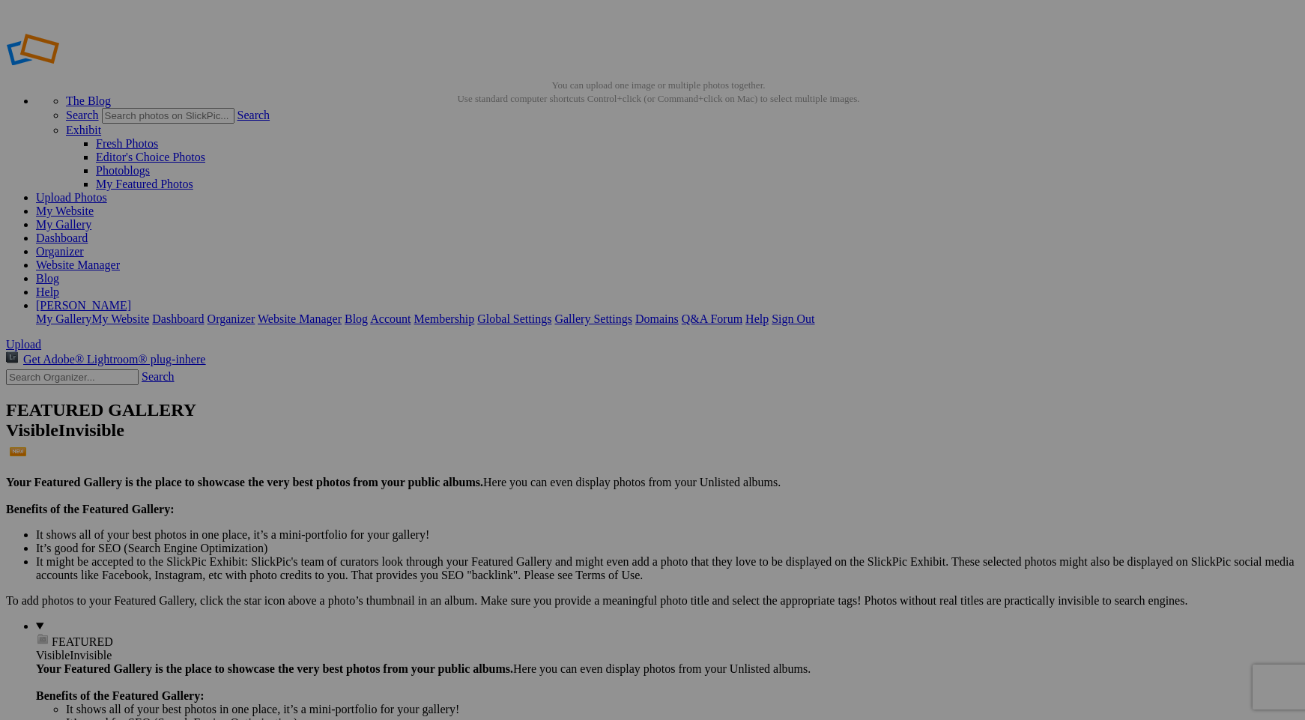
click at [553, 458] on span "Yes" at bounding box center [543, 458] width 17 height 13
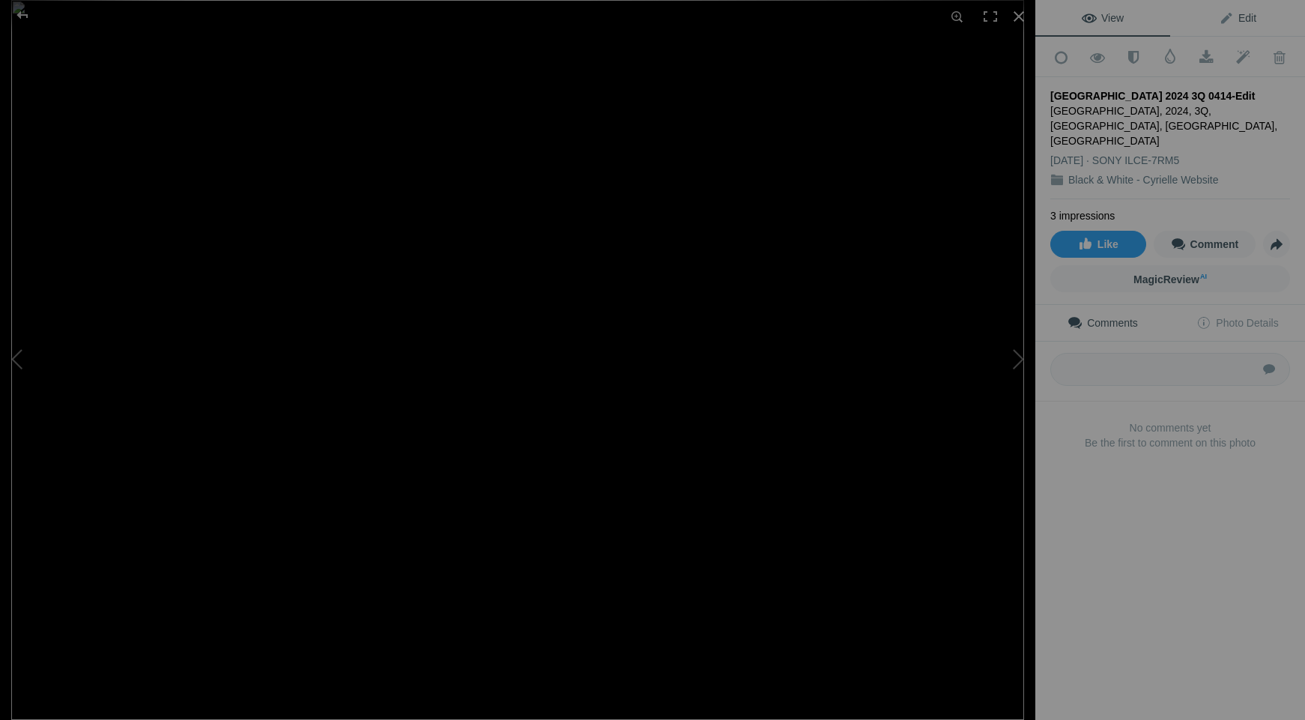
click at [1228, 13] on span "Edit" at bounding box center [1237, 18] width 37 height 12
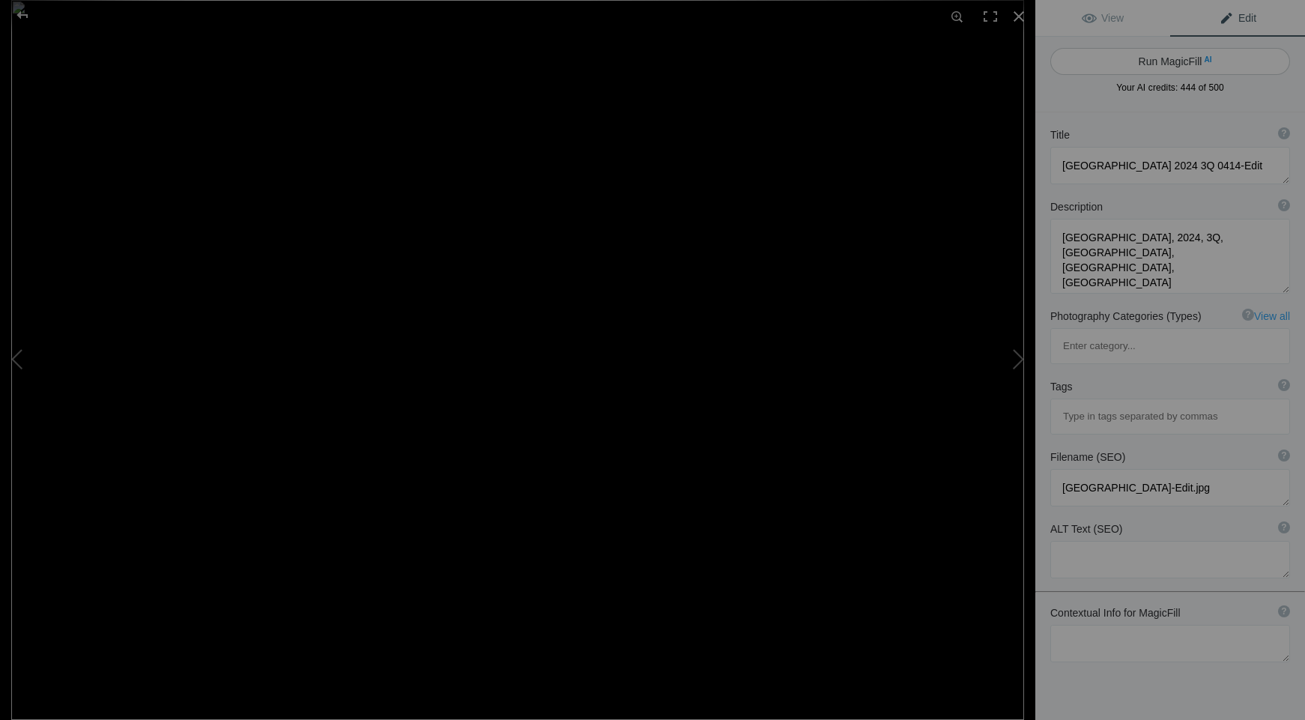
click at [1165, 60] on button "Run MagicFill AI" at bounding box center [1170, 61] width 240 height 27
type textarea "Serene [DEMOGRAPHIC_DATA] Statues in [GEOGRAPHIC_DATA], [GEOGRAPHIC_DATA]"
type textarea "This captivating black-and-white photograph showcases a group of serene [DEMOGR…"
type textarea "serene-[DEMOGRAPHIC_DATA]-statues-pak-phanang-[GEOGRAPHIC_DATA]jpg"
type textarea "Black-and-white photograph of serene [DEMOGRAPHIC_DATA] statues in [GEOGRAPHIC_…"
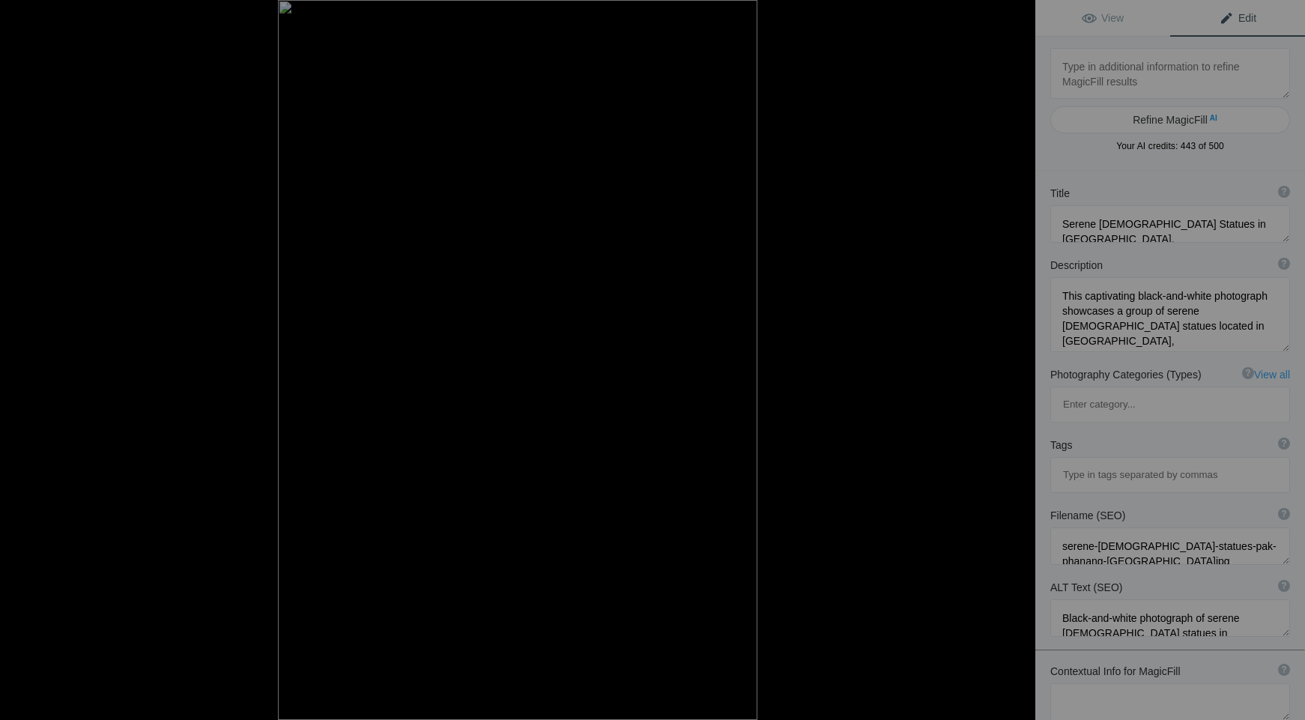
type textarea "France_Peille 201004 02002-Edit"
type textarea "France_Peille_201004_02002-Edit.jpg"
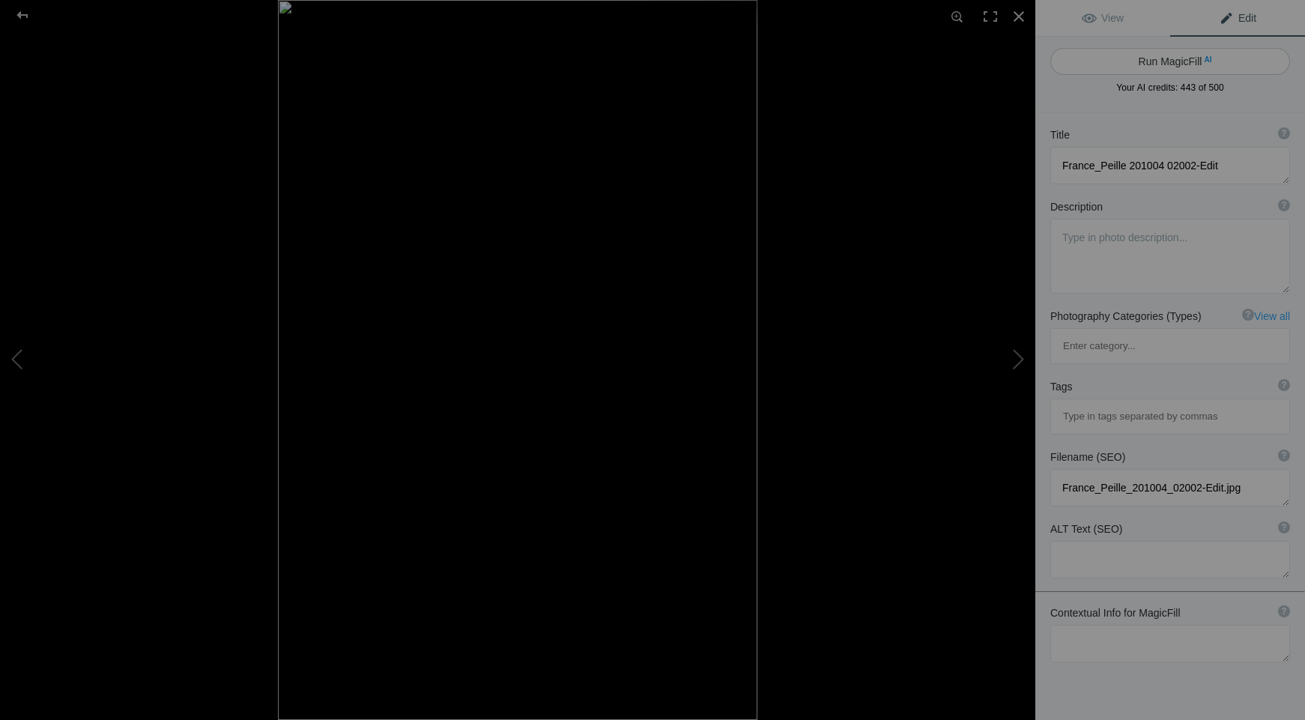
click at [1165, 61] on button "Run MagicFill AI" at bounding box center [1170, 61] width 240 height 27
type textarea "Charming [GEOGRAPHIC_DATA] in [GEOGRAPHIC_DATA], [GEOGRAPHIC_DATA]"
type textarea "Discover the enchanting beauty of [GEOGRAPHIC_DATA], a picturesque village in […"
type textarea "charming-cobblestone-alleyway-peille-[GEOGRAPHIC_DATA]jpg"
type textarea "Black-and-white photograph of a cobblestone alleyway in [GEOGRAPHIC_DATA], [GEO…"
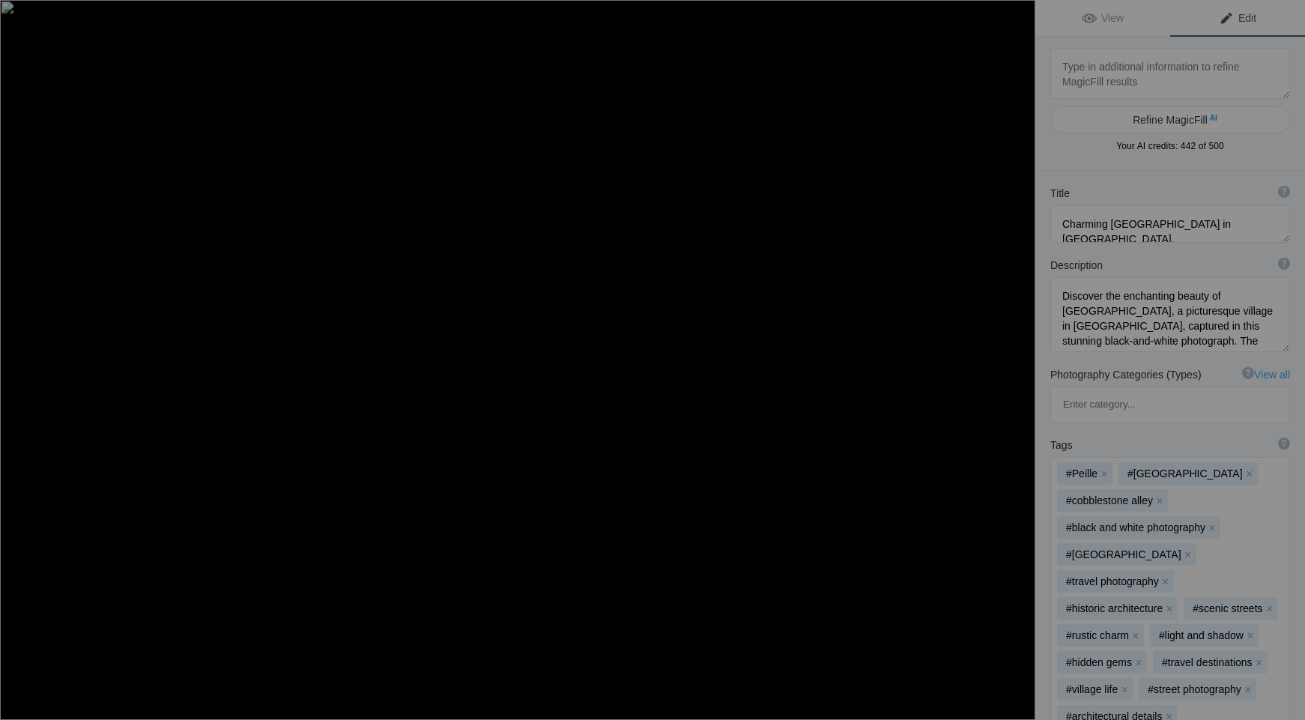
type textarea "[GEOGRAPHIC_DATA] of [GEOGRAPHIC_DATA] at sunset BW copy 4"
type textarea "Paris_outside_of_Louvre_at_sunset_BW_copy_4.jpg"
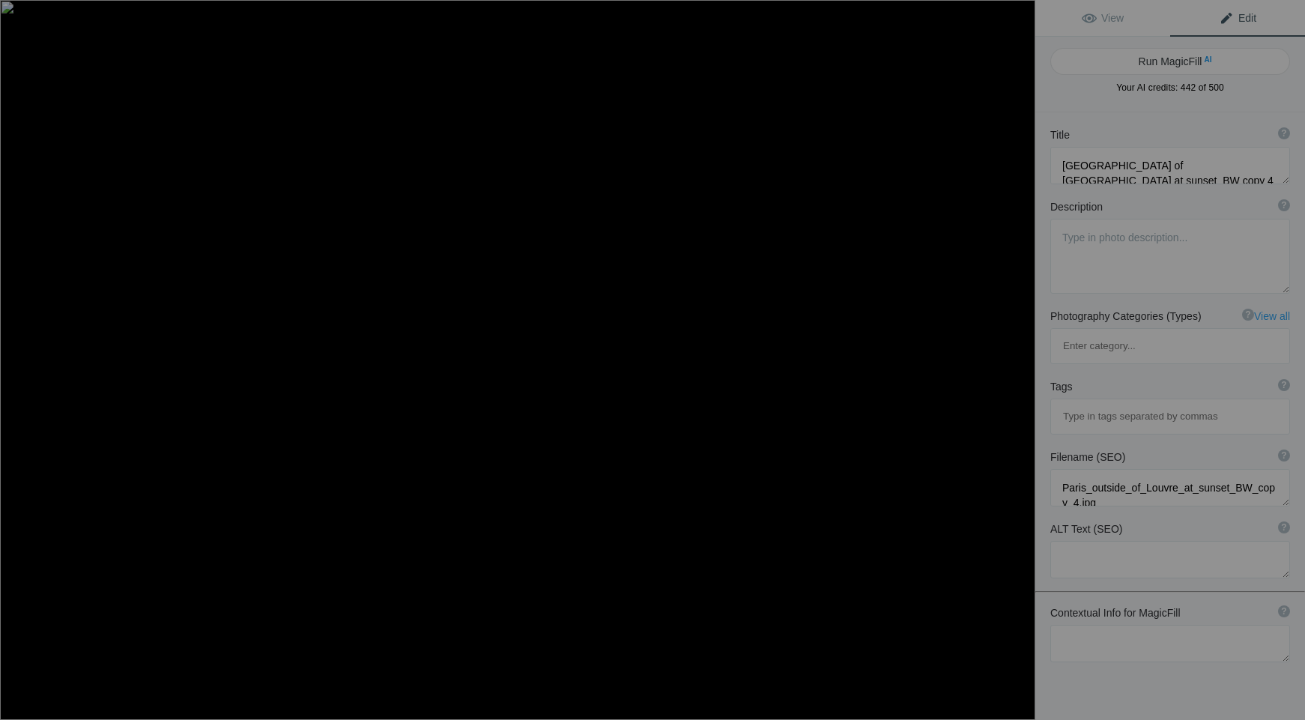
click at [1165, 61] on button "Run MagicFill AI" at bounding box center [1170, 61] width 240 height 27
type textarea "Stunning Black and White View of the Louvre at [GEOGRAPHIC_DATA]"
type textarea "Experience the timeless beauty of the [GEOGRAPHIC_DATA] captured in this striki…"
type textarea "stunning-louvre-sunset-black-and-white.jpg"
type textarea "Black and white photograph of the [GEOGRAPHIC_DATA] in [GEOGRAPHIC_DATA] at sun…"
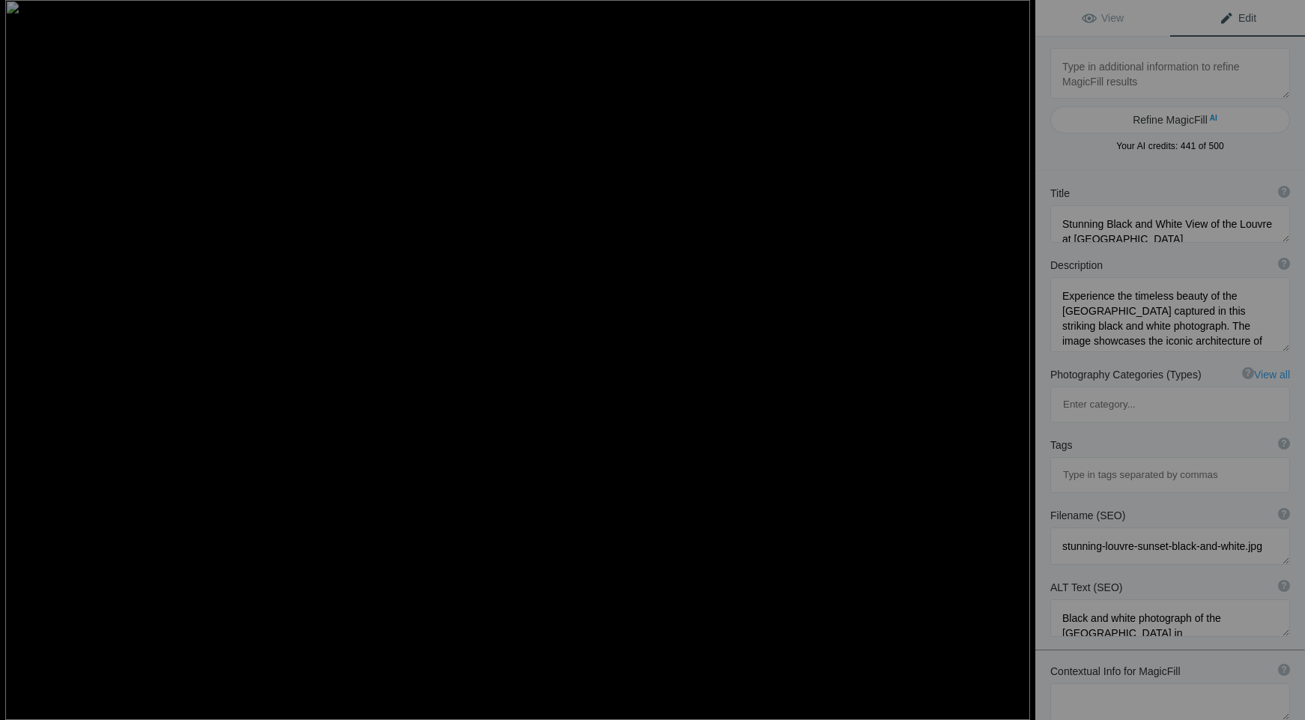
type textarea "[GEOGRAPHIC_DATA] 201203 APR photos 2386-Edit-Edit-Edit-Edit copy"
type textarea "Paris_201203_APR_photos_2386-Edit-Edit-Edit-Edit_copy.jpg"
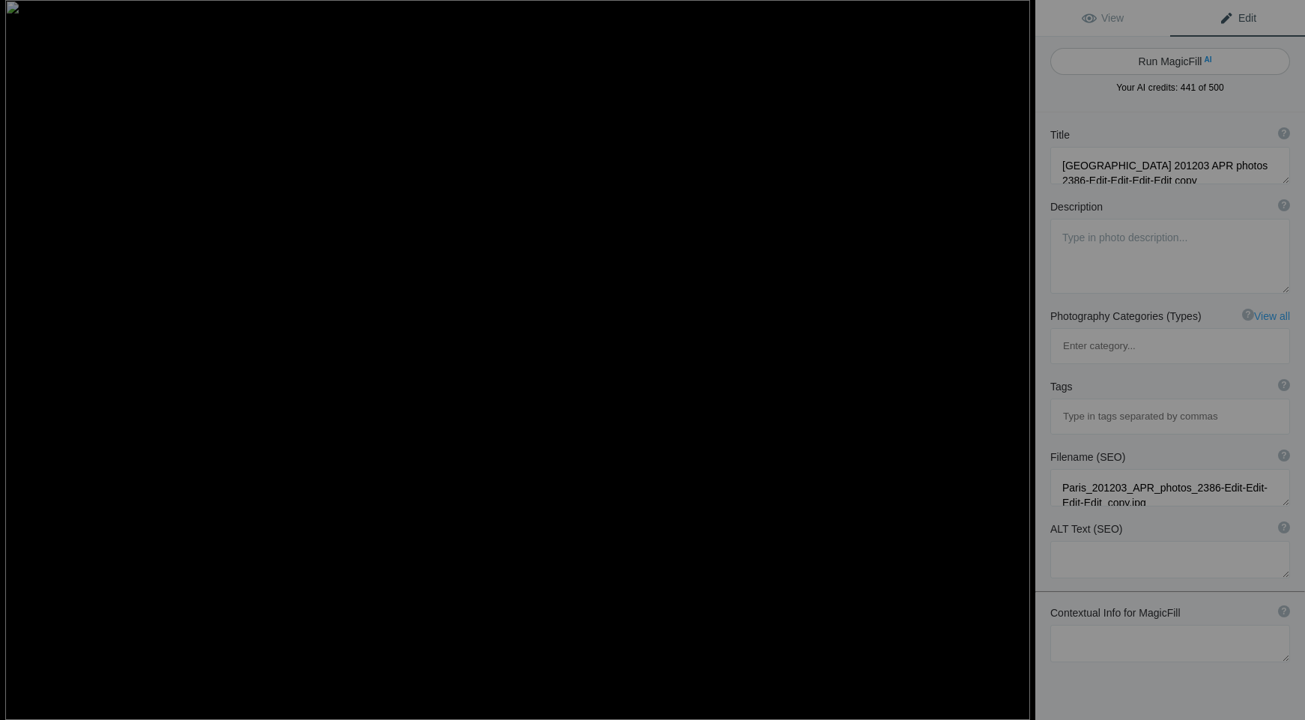
click at [1164, 62] on button "Run MagicFill AI" at bounding box center [1170, 61] width 240 height 27
type textarea "Elegant Spiral Staircase in Modern Architecture"
type textarea "This striking image captures the beauty of a spiral staircase within a contempo…"
type textarea "elegant-spiral-staircase-modern-architecture.jpg"
type textarea "A sleek spiral staircase in a modern architectural setting, showcasing elegant …"
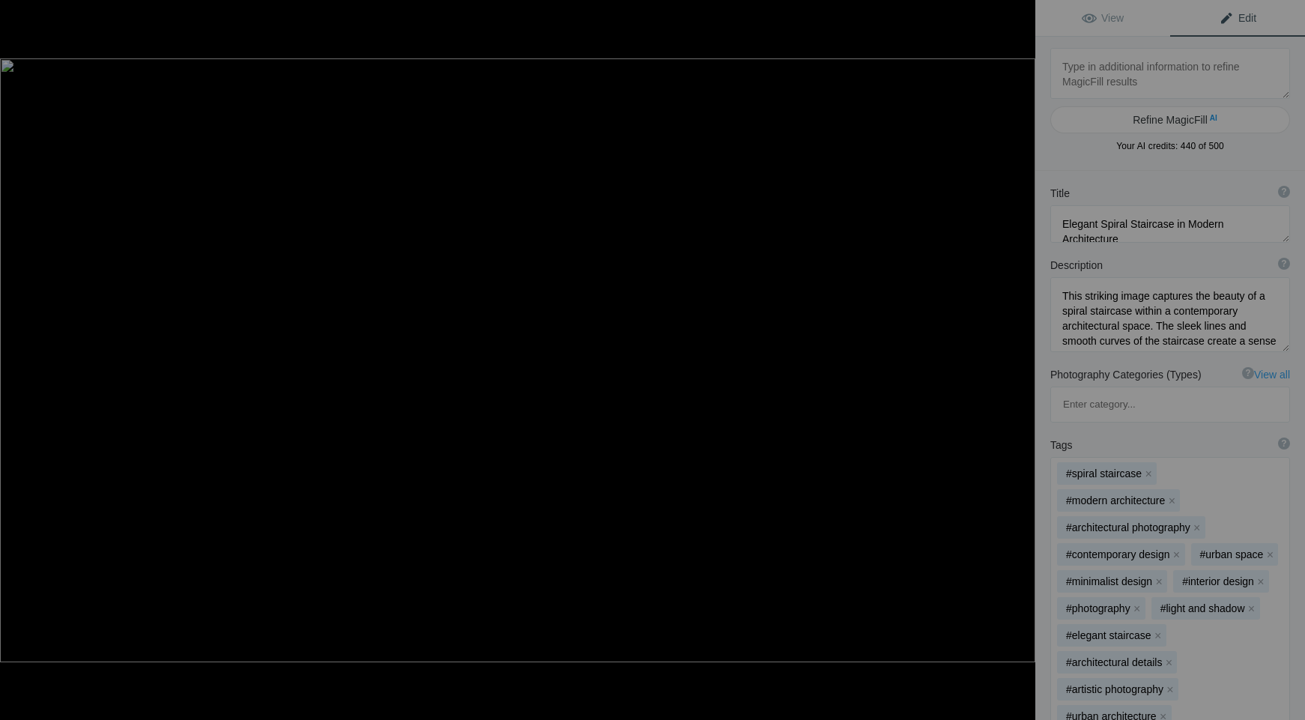
type textarea "Stunning Black and White View of [GEOGRAPHIC_DATA] in [GEOGRAPHIC_DATA]"
type textarea "This captivating black and white photograph showcases the iconic [GEOGRAPHIC_DA…"
type textarea "[GEOGRAPHIC_DATA]-[GEOGRAPHIC_DATA]-black-and-white.jpg"
type textarea "Black and white photograph of [GEOGRAPHIC_DATA] in [GEOGRAPHIC_DATA], featuring…"
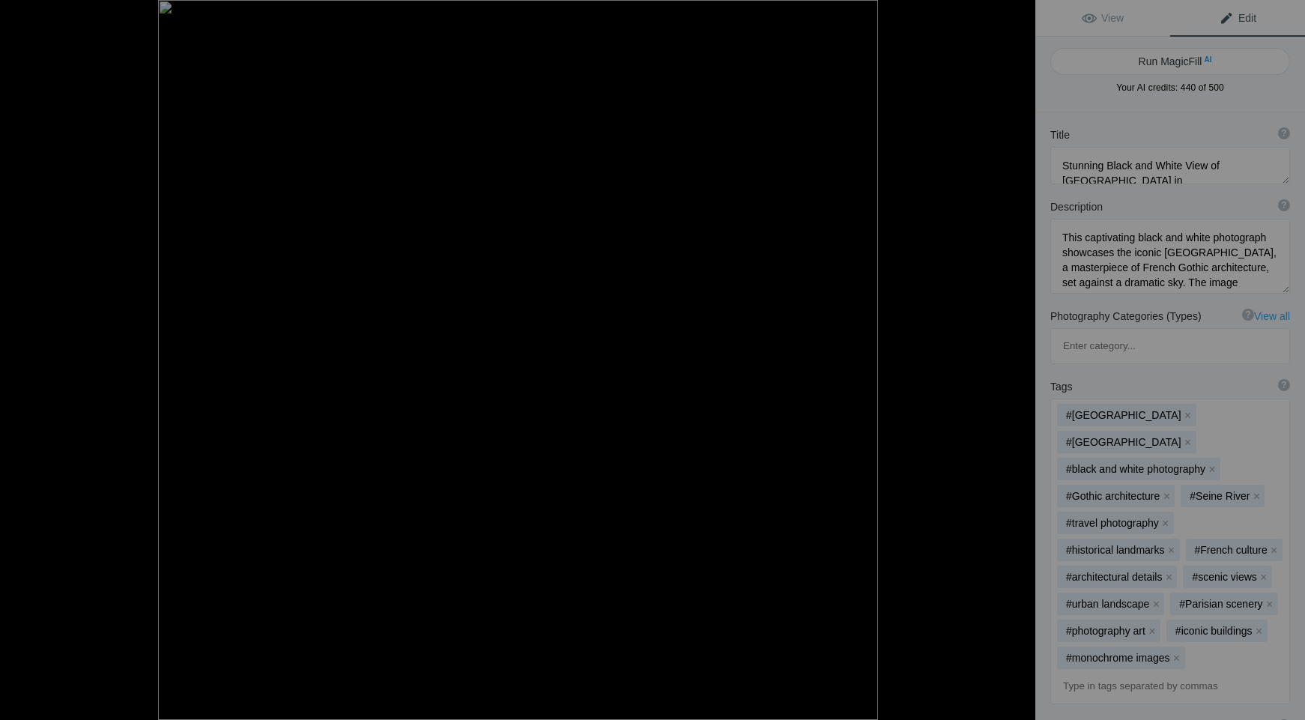
type textarea "Grizzly Bear Close-Up at [GEOGRAPHIC_DATA]"
type textarea "This striking black-and-white photograph captures the intense gaze of a grizzly…"
type textarea "Grizzly_Wolf_Discovery_Center_201406_101-Edit-3_copy.tif"
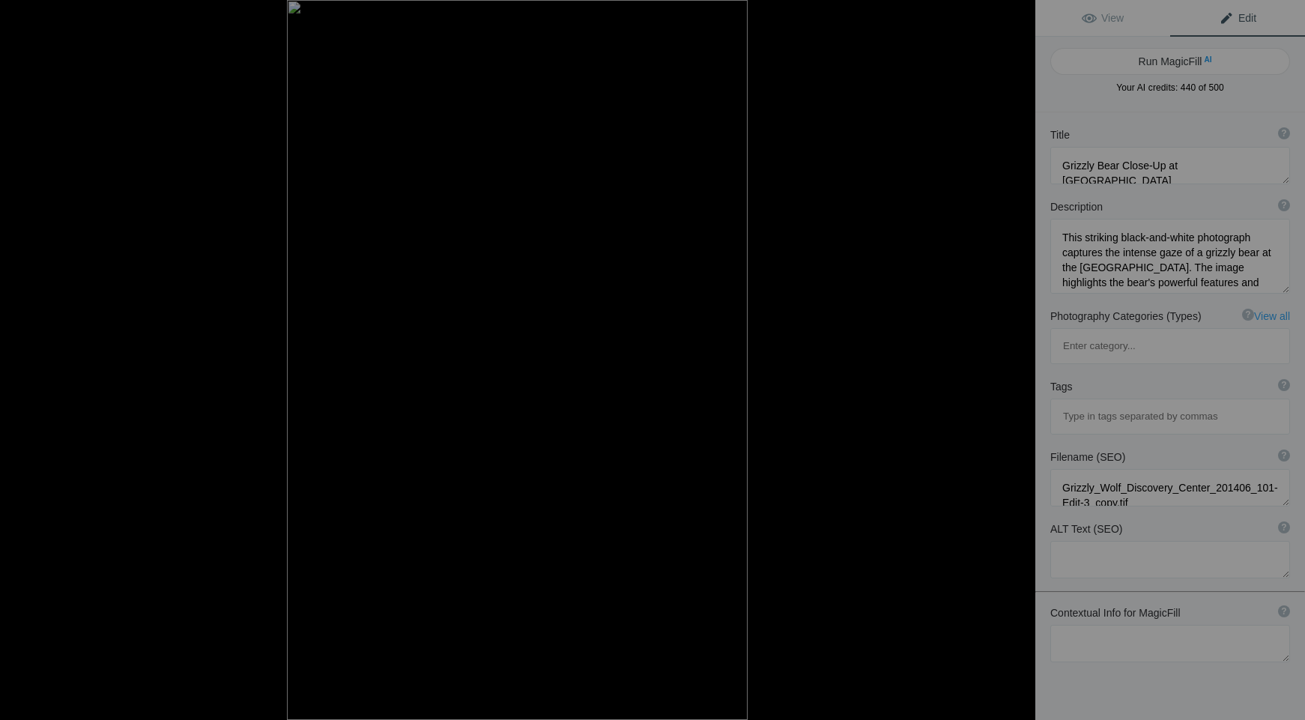
type textarea "Man Walking Through a Sunlit Architectural Corridor"
type textarea "This striking black and white photograph captures a man strolling through a bea…"
type textarea "man-walking-architectural-corridor.jpg"
type textarea "A man walking through a sunlit architectural corridor with lanterns and a patte…"
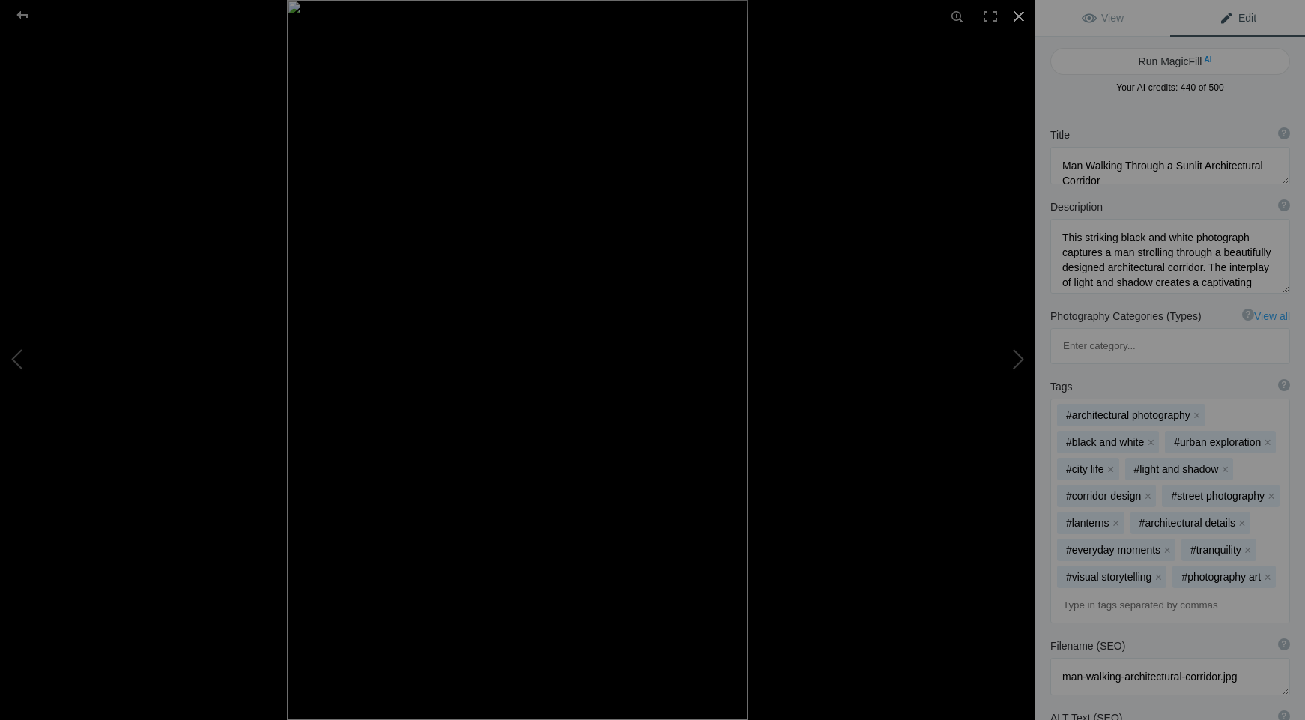
click at [1019, 13] on div at bounding box center [1018, 16] width 33 height 33
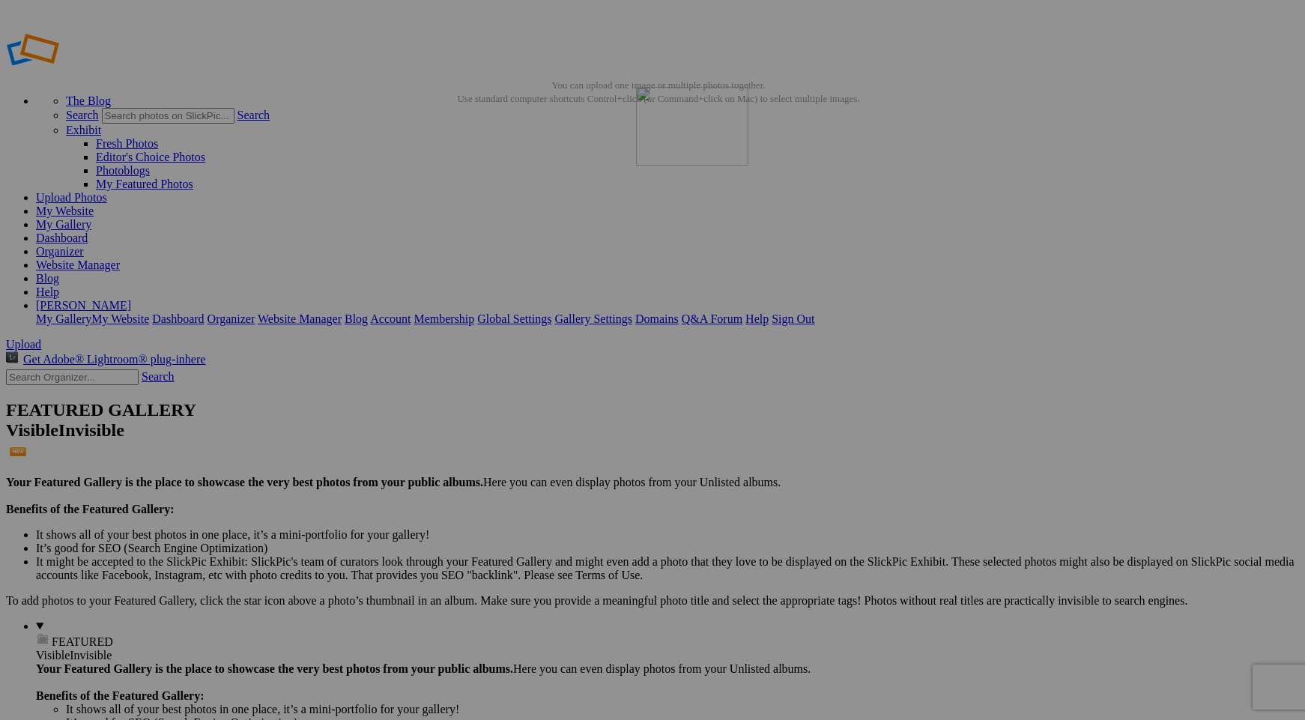
drag, startPoint x: 418, startPoint y: 220, endPoint x: 822, endPoint y: 196, distance: 405.1
drag, startPoint x: 682, startPoint y: 218, endPoint x: 516, endPoint y: 200, distance: 166.5
drag, startPoint x: 973, startPoint y: 223, endPoint x: 370, endPoint y: 188, distance: 603.9
drag, startPoint x: 816, startPoint y: 214, endPoint x: 1174, endPoint y: 400, distance: 403.3
drag, startPoint x: 1220, startPoint y: 223, endPoint x: 1221, endPoint y: 495, distance: 271.9
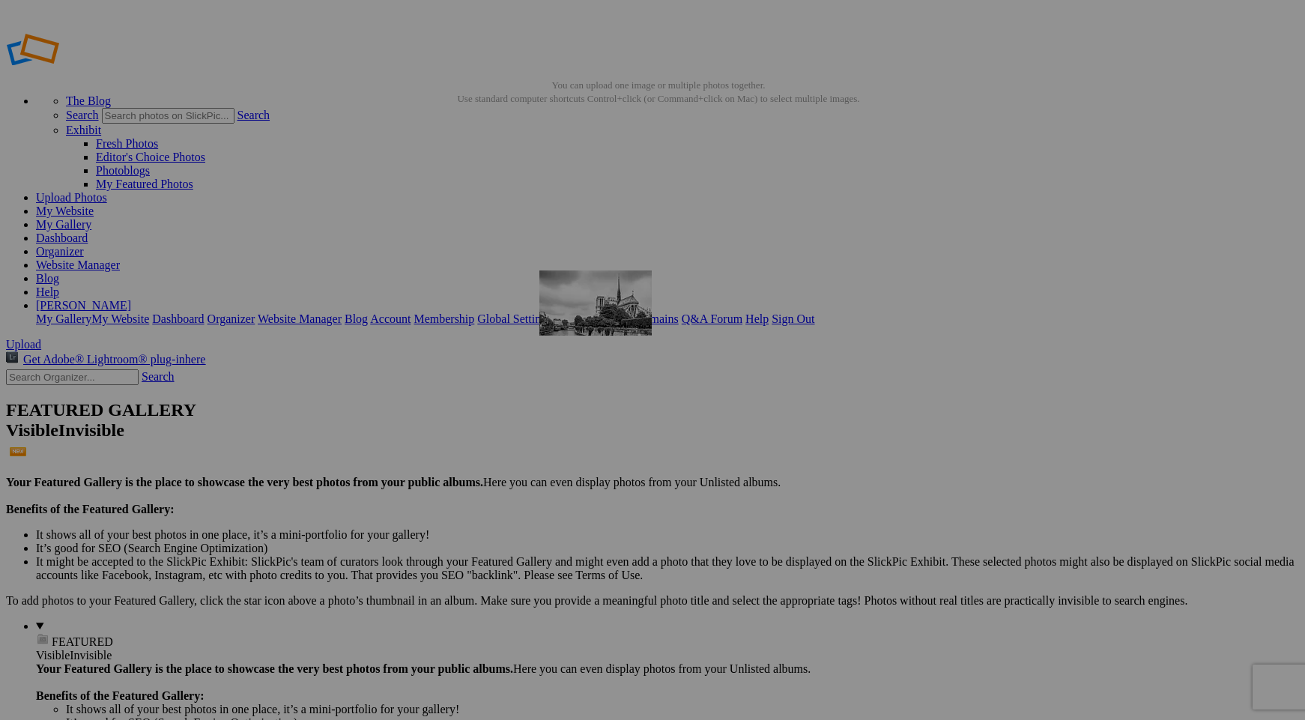
drag, startPoint x: 279, startPoint y: 613, endPoint x: 747, endPoint y: 376, distance: 524.8
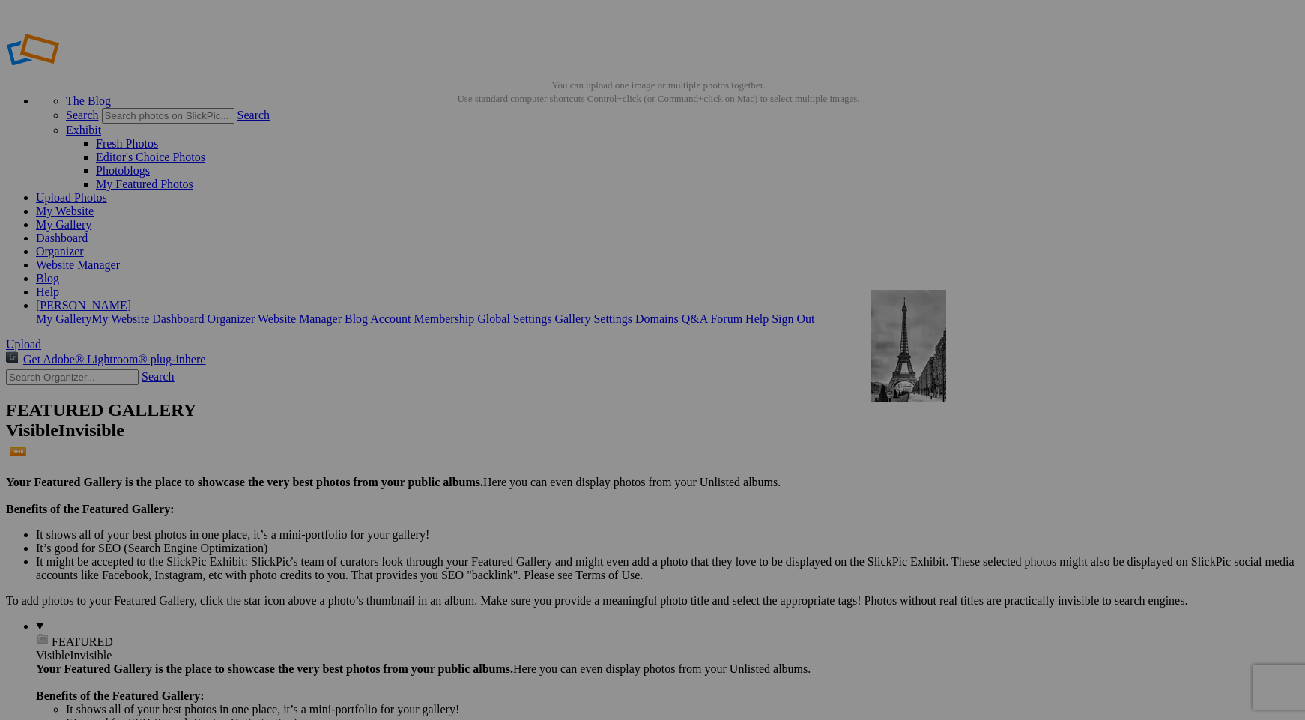
drag, startPoint x: 550, startPoint y: 418, endPoint x: 1087, endPoint y: 397, distance: 537.4
